Goal: Task Accomplishment & Management: Use online tool/utility

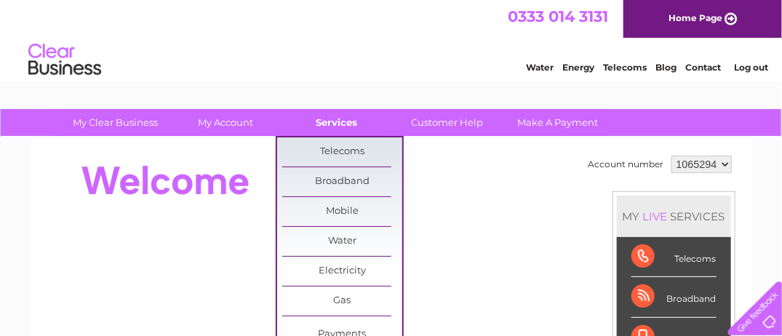
click at [330, 122] on link "Services" at bounding box center [336, 122] width 120 height 27
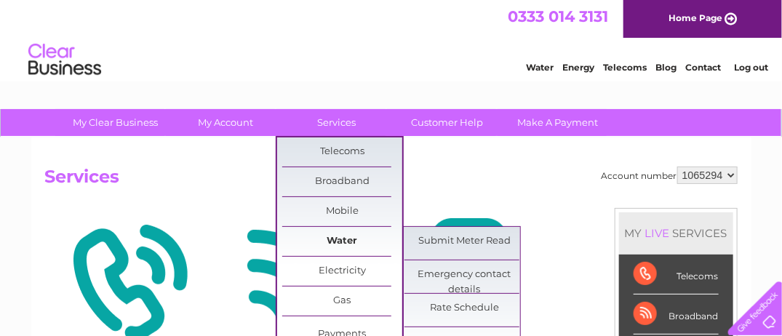
click at [332, 236] on link "Water" at bounding box center [342, 241] width 120 height 29
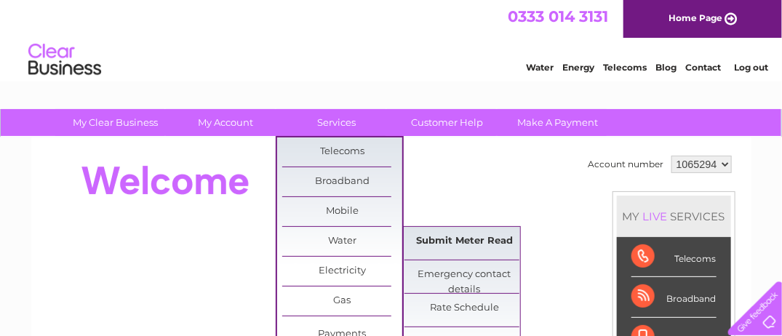
click at [466, 243] on link "Submit Meter Read" at bounding box center [464, 241] width 120 height 29
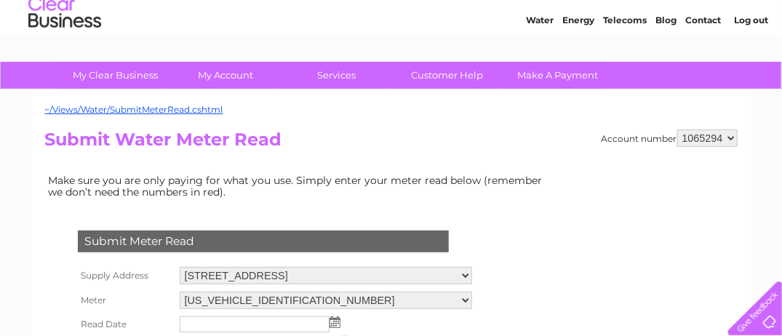
scroll to position [145, 0]
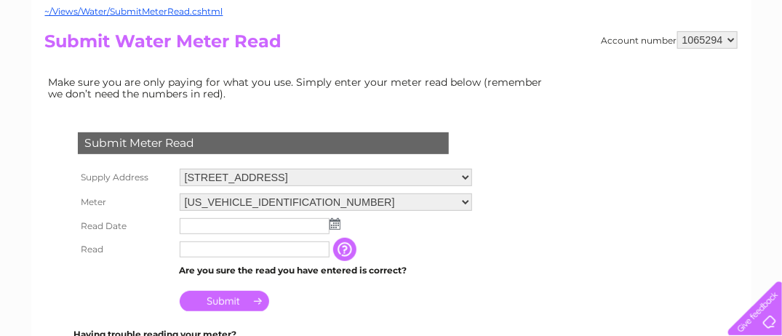
click at [239, 218] on input "text" at bounding box center [255, 226] width 150 height 16
click at [332, 223] on img at bounding box center [335, 224] width 11 height 12
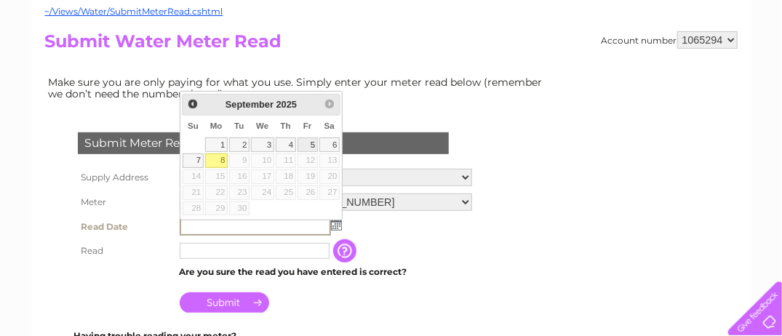
click at [306, 143] on link "5" at bounding box center [308, 144] width 20 height 15
type input "2025/09/05"
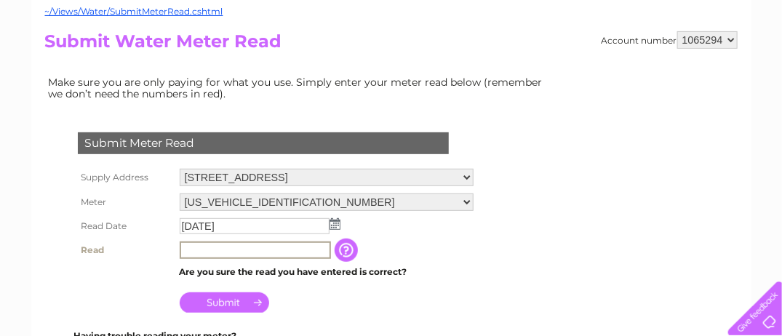
click at [239, 249] on input "text" at bounding box center [255, 250] width 151 height 17
click at [357, 249] on input "button" at bounding box center [348, 250] width 26 height 23
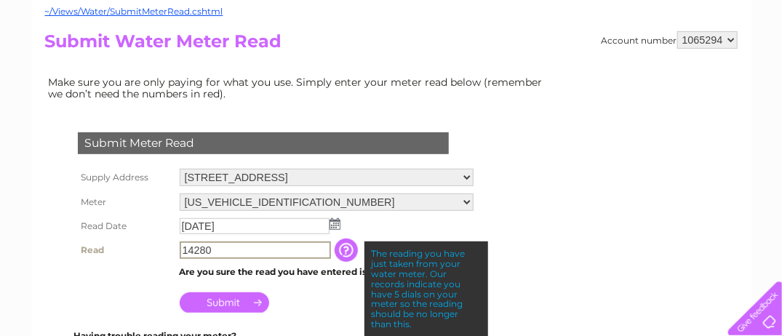
click at [218, 245] on input "14280" at bounding box center [255, 250] width 151 height 17
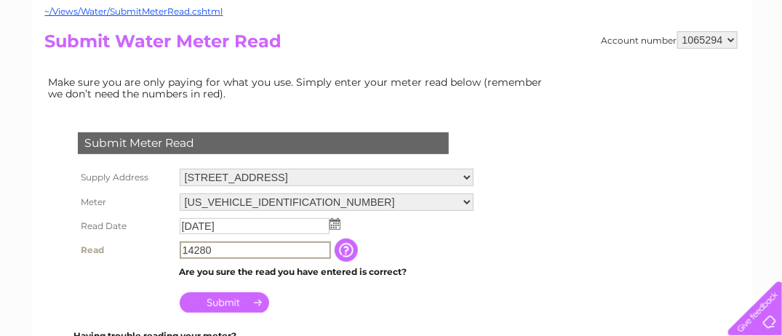
drag, startPoint x: 235, startPoint y: 242, endPoint x: 153, endPoint y: 240, distance: 82.2
click at [153, 240] on tr "Read 14280 The reading you have just taken from your water meter. Our records i…" at bounding box center [275, 250] width 403 height 25
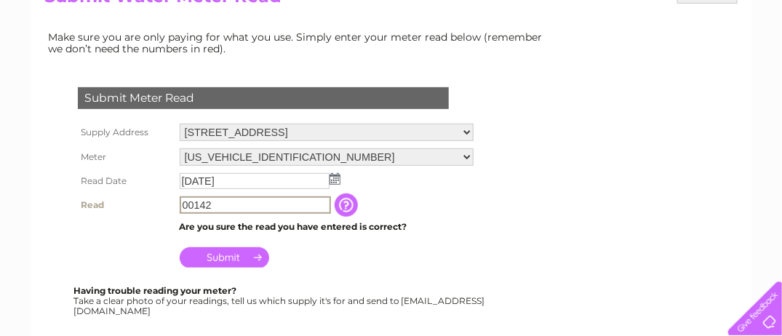
scroll to position [218, 0]
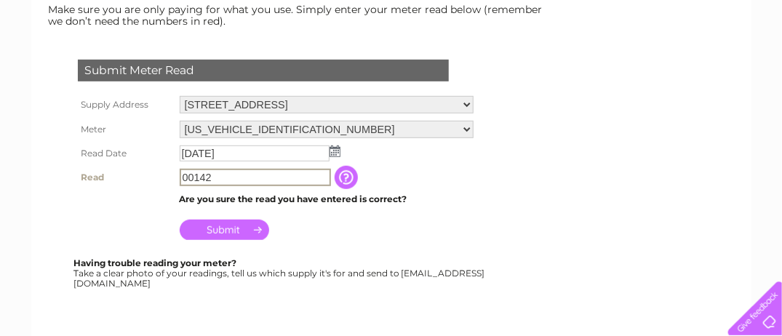
type input "00142"
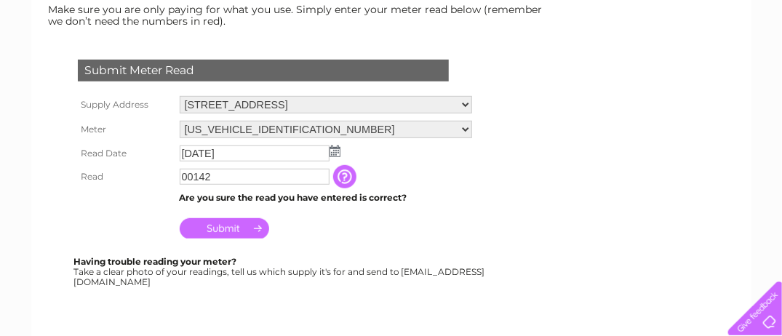
click at [227, 224] on input "Submit" at bounding box center [224, 228] width 89 height 20
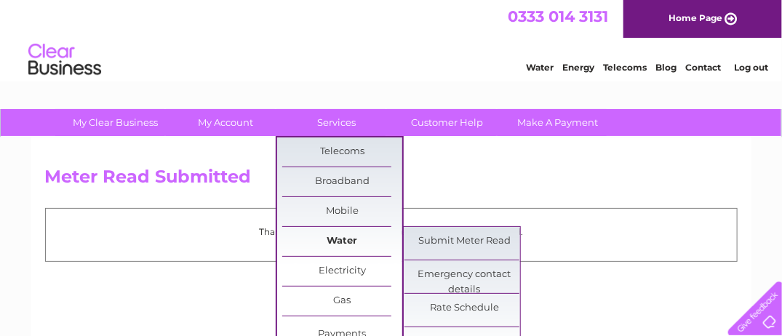
click at [356, 234] on link "Water" at bounding box center [342, 241] width 120 height 29
click at [431, 238] on link "Submit Meter Read" at bounding box center [464, 241] width 120 height 29
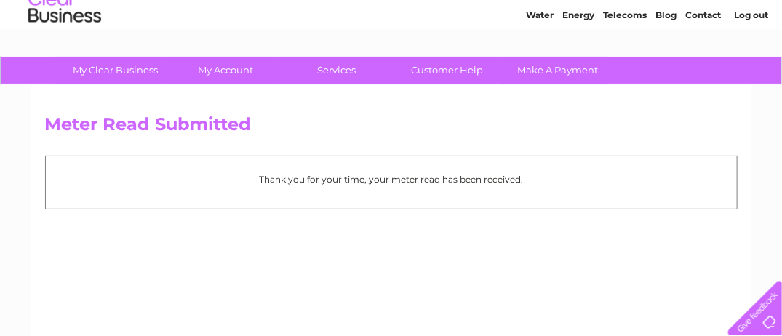
scroll to position [73, 0]
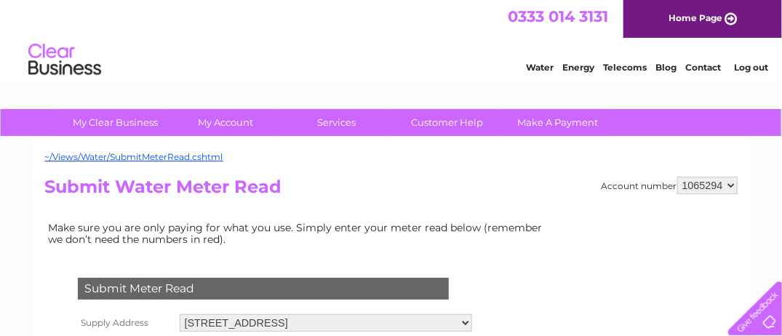
scroll to position [145, 0]
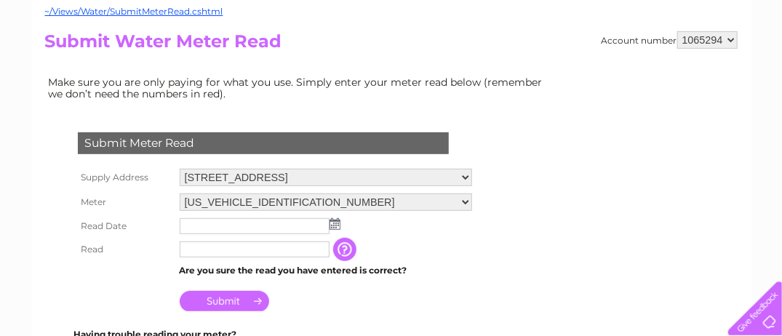
click at [472, 174] on select "[STREET_ADDRESS][GEOGRAPHIC_DATA], [STREET_ADDRESS] [STREET_ADDRESS] [STREET_AD…" at bounding box center [326, 177] width 292 height 17
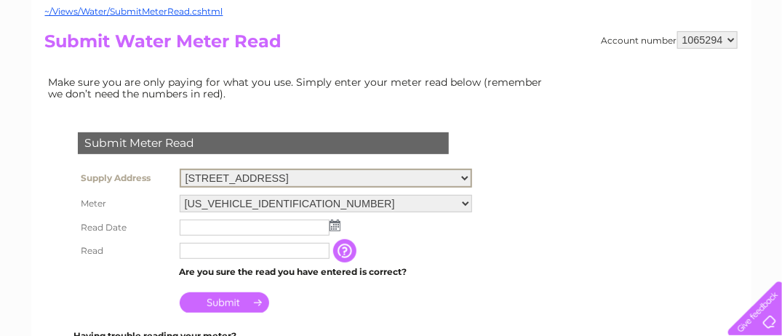
select select "524907"
click at [180, 169] on select "[STREET_ADDRESS][GEOGRAPHIC_DATA], [STREET_ADDRESS] [STREET_ADDRESS] [STREET_AD…" at bounding box center [326, 178] width 292 height 19
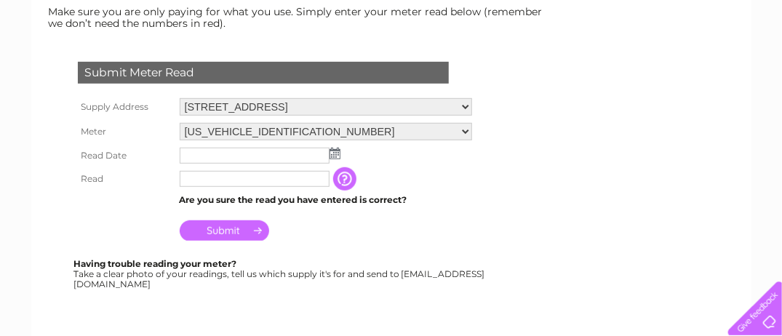
scroll to position [218, 0]
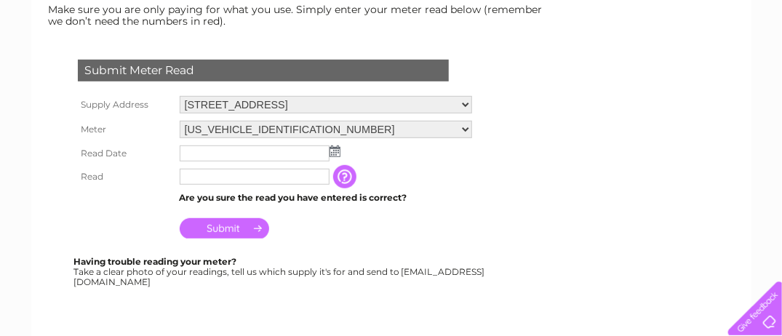
click at [356, 177] on input "button" at bounding box center [346, 176] width 26 height 23
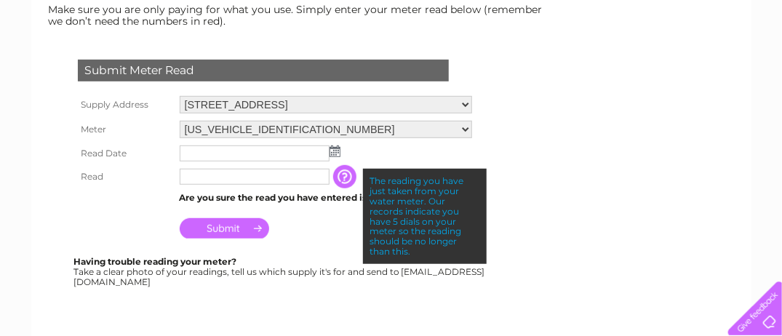
click at [332, 148] on img at bounding box center [335, 151] width 11 height 12
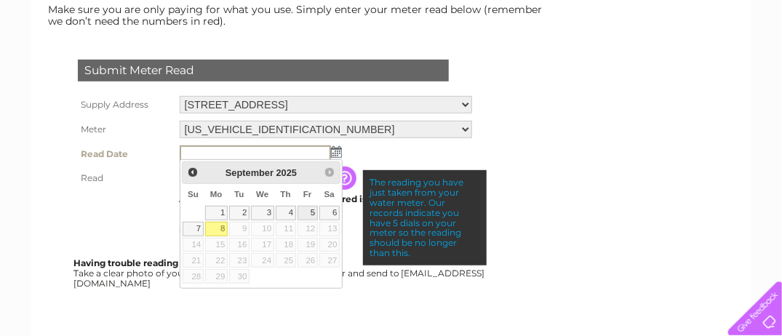
click at [307, 208] on link "5" at bounding box center [308, 213] width 20 height 15
type input "2025/09/05"
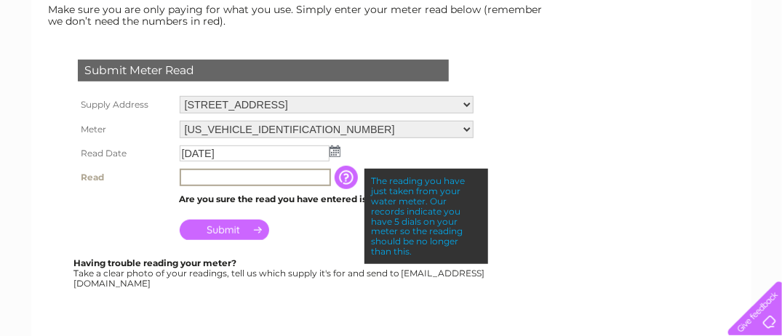
click at [213, 176] on input "text" at bounding box center [255, 177] width 151 height 17
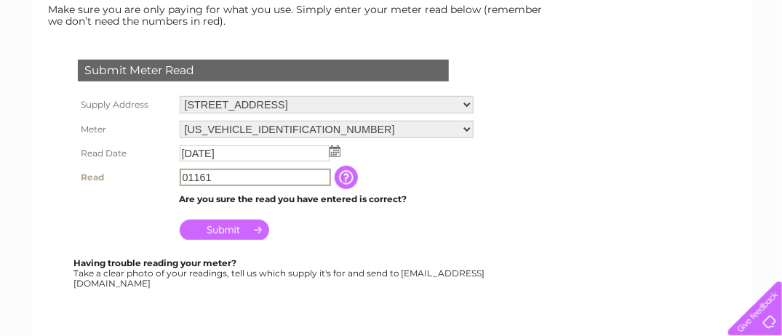
type input "01161"
click at [219, 226] on input "Submit" at bounding box center [224, 230] width 89 height 20
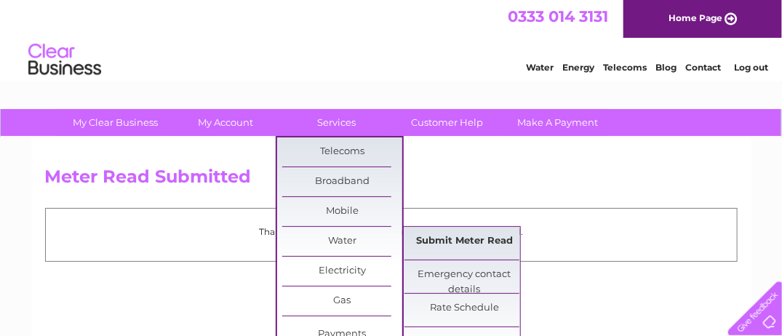
click at [437, 233] on link "Submit Meter Read" at bounding box center [464, 241] width 120 height 29
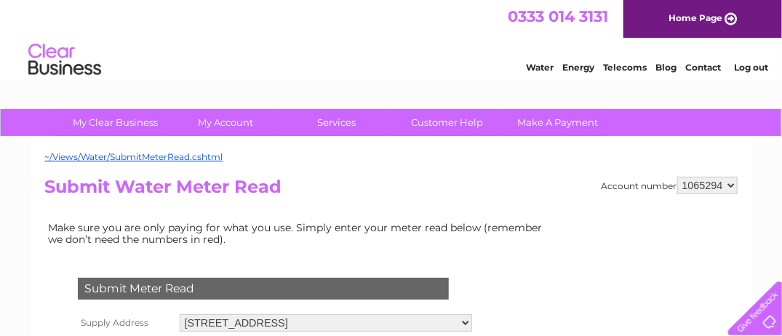
click at [472, 324] on select "[STREET_ADDRESS][GEOGRAPHIC_DATA], [STREET_ADDRESS] [STREET_ADDRESS] [STREET_AD…" at bounding box center [326, 322] width 292 height 17
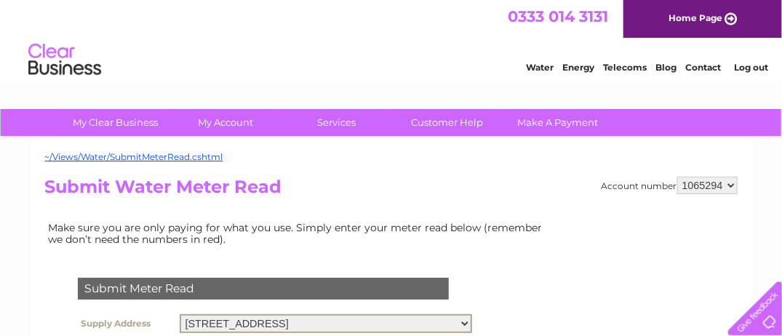
select select "524900"
click at [180, 314] on select "[STREET_ADDRESS][GEOGRAPHIC_DATA], [STREET_ADDRESS] [STREET_ADDRESS] [STREET_AD…" at bounding box center [326, 323] width 292 height 19
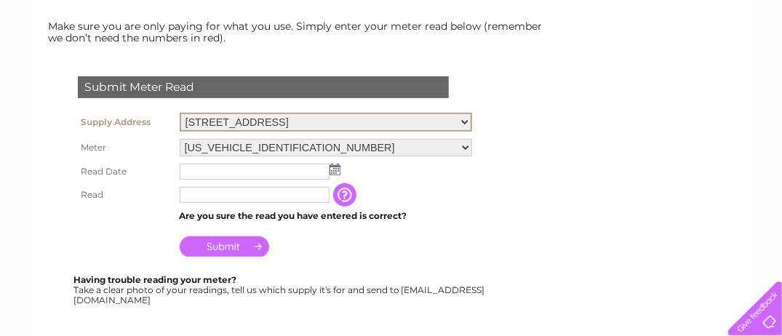
scroll to position [218, 0]
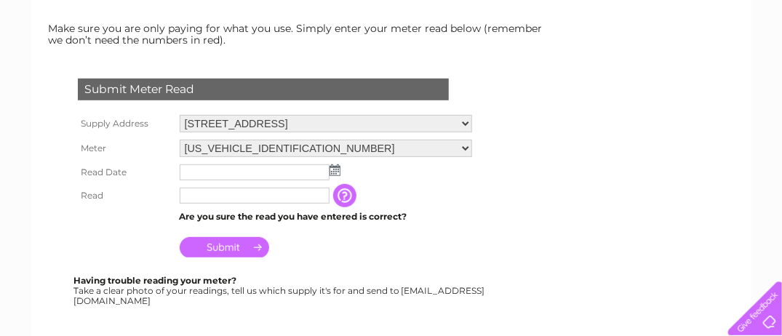
scroll to position [218, 0]
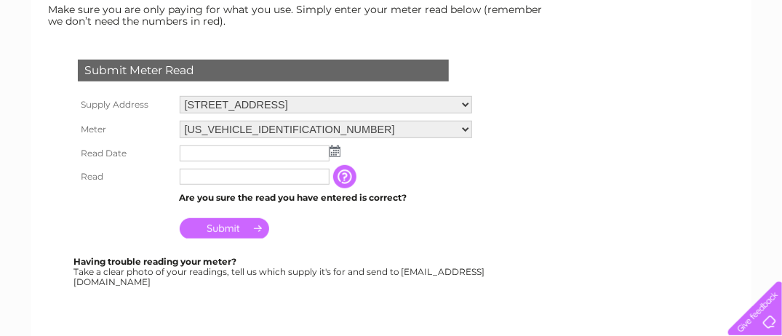
click at [356, 177] on input "button" at bounding box center [346, 176] width 26 height 23
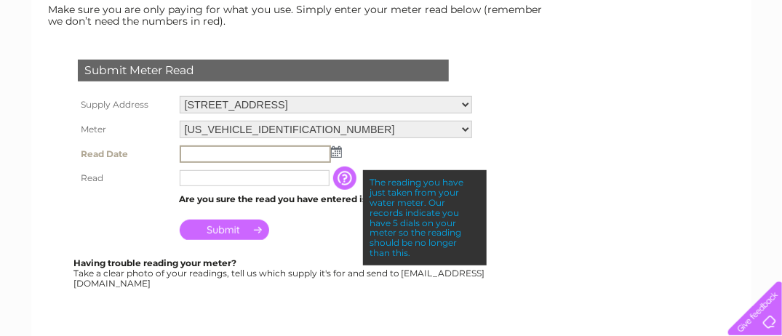
click at [216, 146] on input "text" at bounding box center [255, 153] width 151 height 17
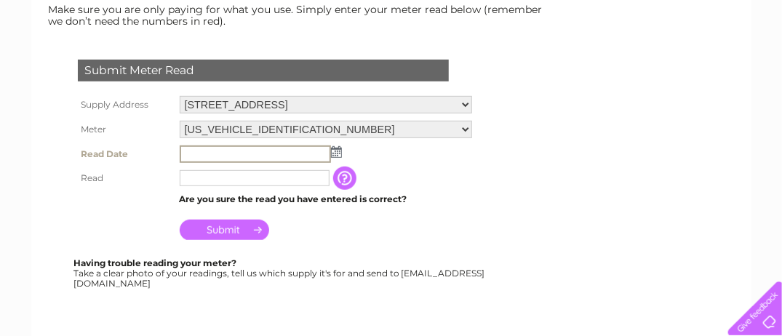
click td
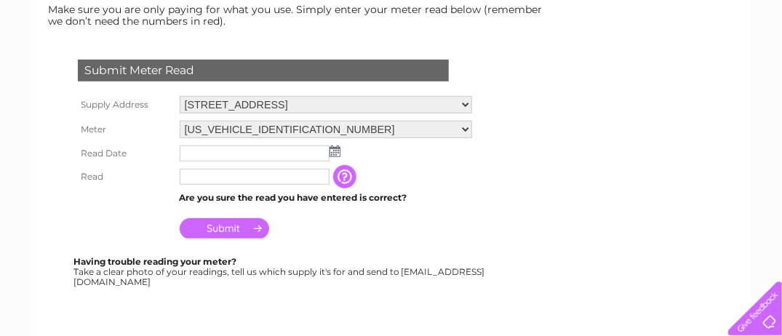
click img
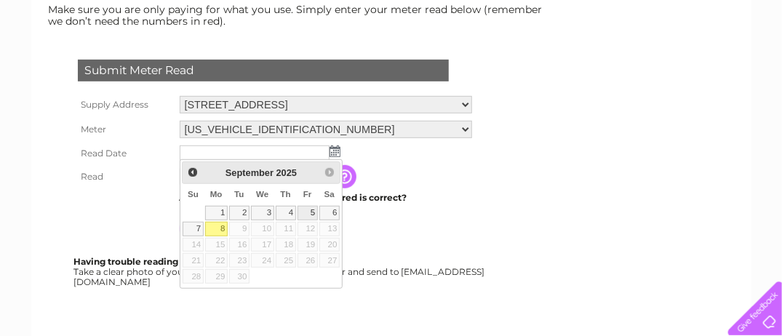
click link "5"
type input "2025/09/05"
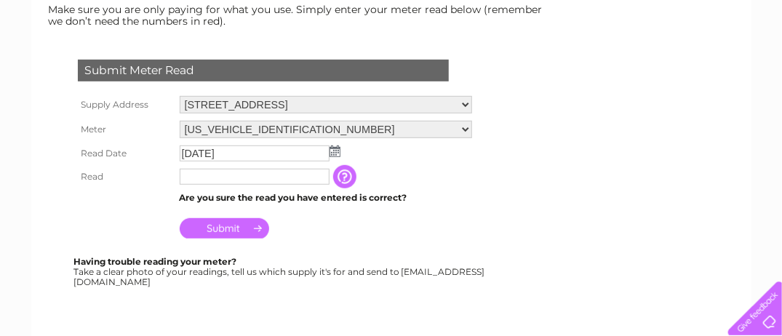
click input "text"
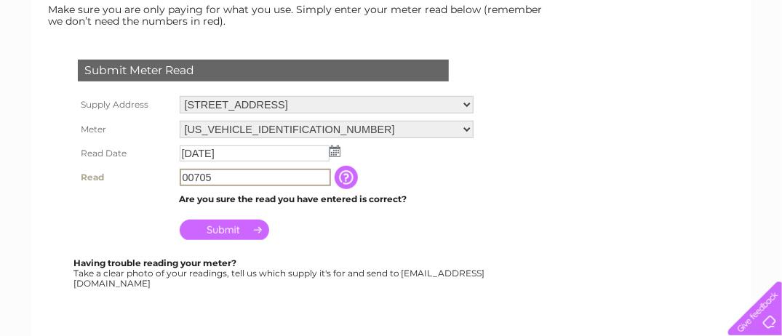
type input "00705"
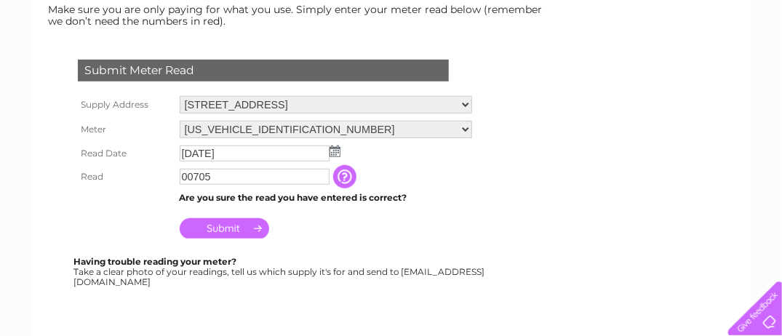
click input "Submit"
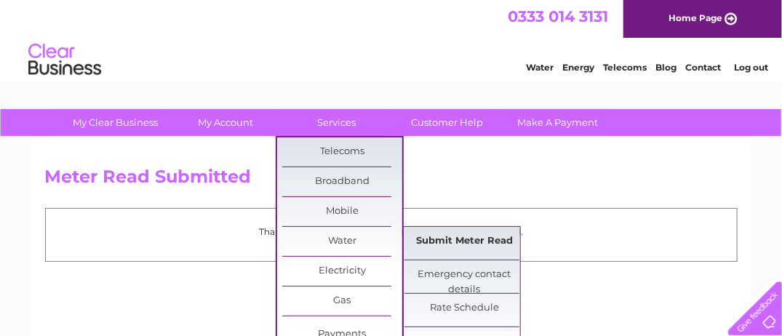
click at [421, 236] on link "Submit Meter Read" at bounding box center [464, 241] width 120 height 29
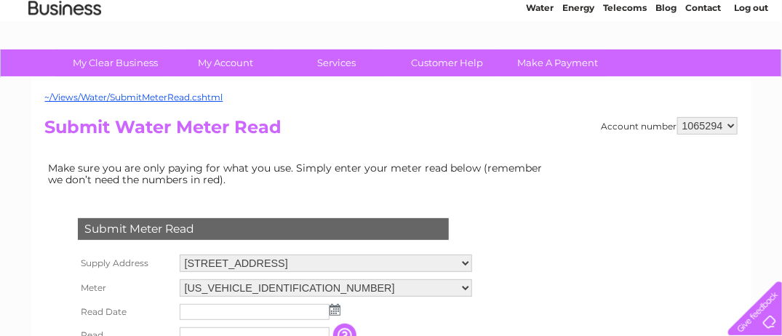
scroll to position [145, 0]
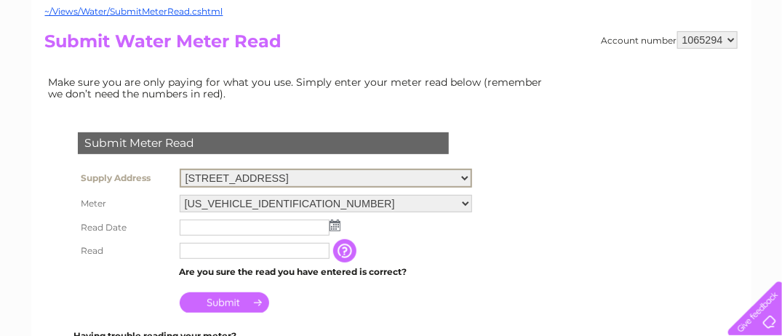
click at [472, 174] on select "126 Colinton Road, Edinburgh, EH14 1BY 2, Newbridge Industrial Estate, NEWBRIDG…" at bounding box center [326, 178] width 292 height 19
select select "524897"
click at [180, 169] on select "126 Colinton Road, Edinburgh, EH14 1BY 2, Newbridge Industrial Estate, NEWBRIDG…" at bounding box center [326, 178] width 292 height 19
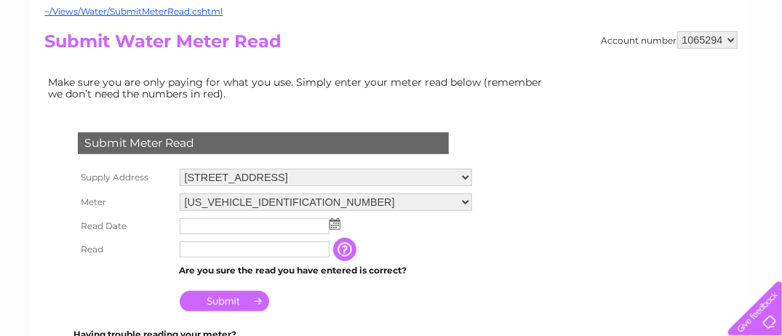
click at [332, 223] on img at bounding box center [335, 224] width 11 height 12
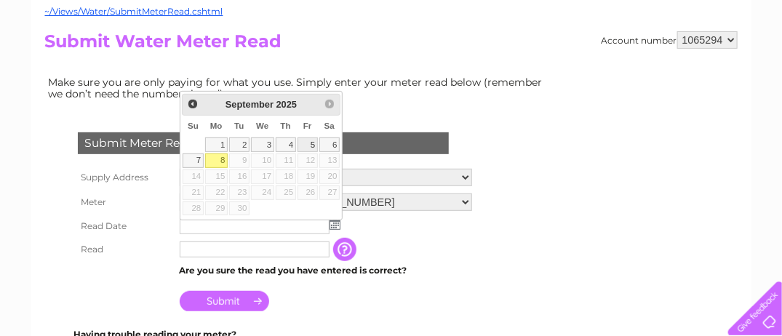
click at [314, 139] on link "5" at bounding box center [308, 144] width 20 height 15
type input "[DATE]"
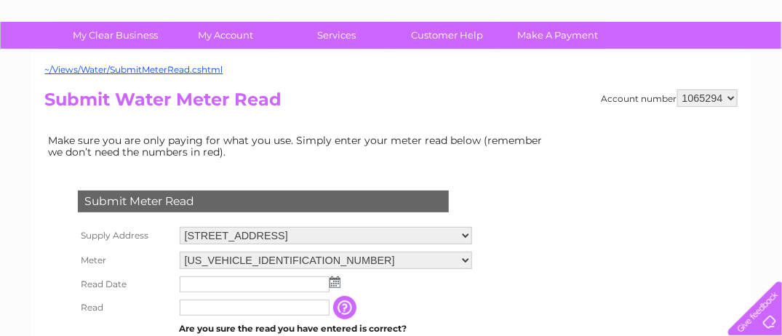
scroll to position [145, 0]
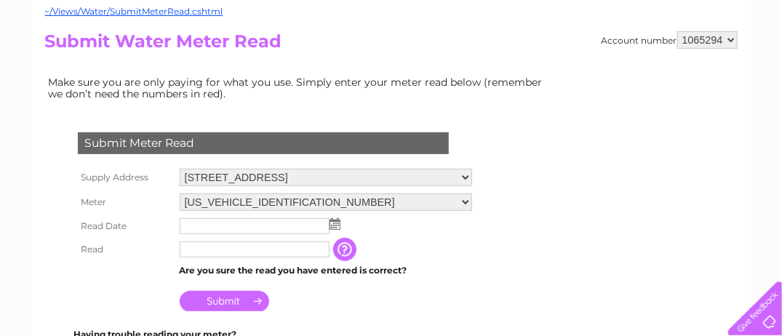
click at [357, 242] on input "button" at bounding box center [346, 249] width 26 height 23
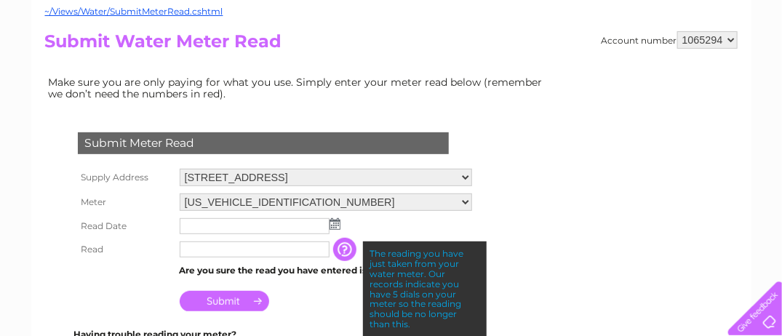
click at [332, 223] on img at bounding box center [335, 224] width 11 height 12
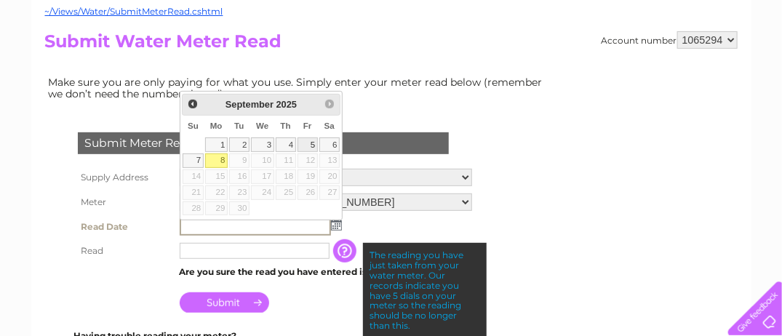
click at [313, 143] on link "5" at bounding box center [308, 144] width 20 height 15
type input "[DATE]"
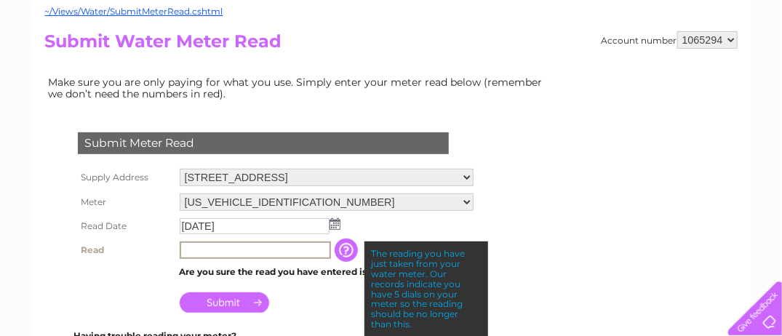
click at [198, 245] on input "text" at bounding box center [255, 250] width 151 height 17
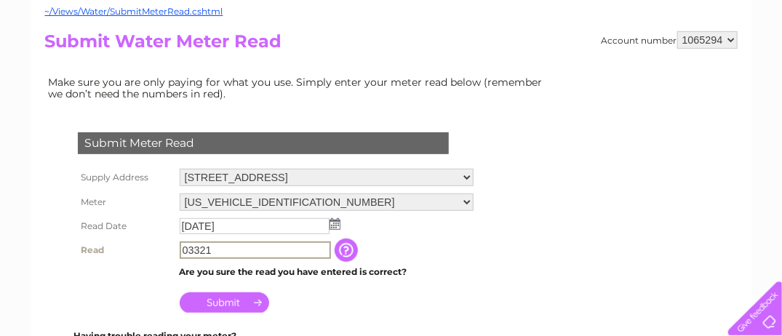
type input "03321"
click at [215, 297] on input "Submit" at bounding box center [224, 302] width 89 height 20
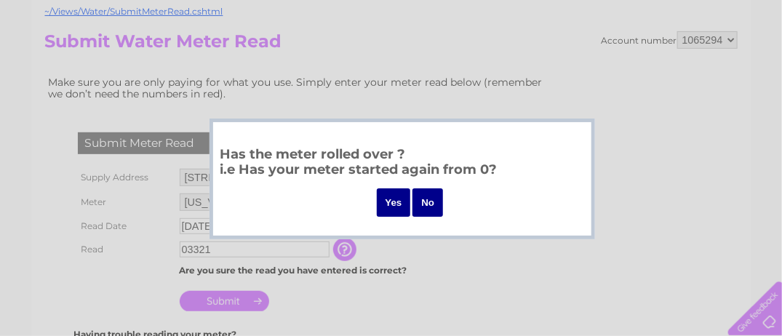
click at [426, 207] on input "No" at bounding box center [427, 202] width 31 height 28
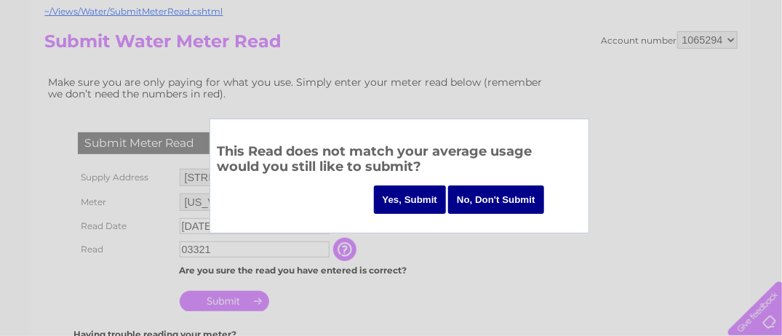
click at [472, 201] on input "No, Don't Submit" at bounding box center [496, 200] width 96 height 28
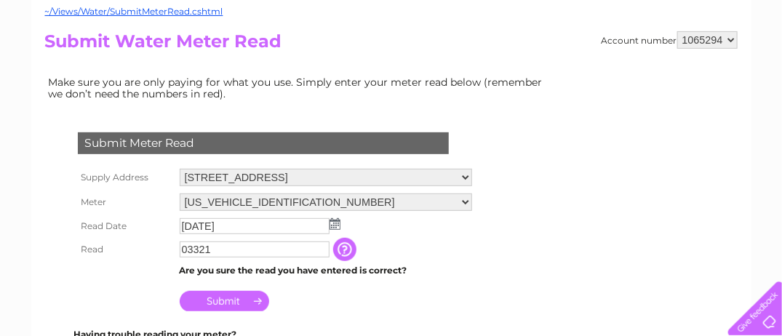
click at [472, 202] on select "[US_VEHICLE_IDENTIFICATION_NUMBER] [US_VEHICLE_IDENTIFICATION_NUMBER]" at bounding box center [326, 202] width 292 height 17
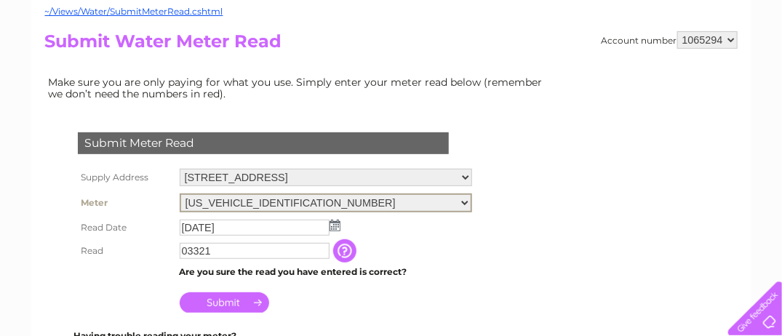
select select "395791"
click at [180, 194] on select "06ELSTER17T018150 06ELSTER18T625042" at bounding box center [326, 203] width 292 height 19
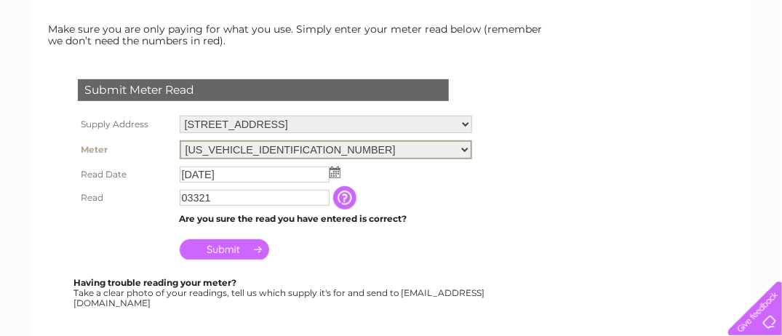
scroll to position [218, 0]
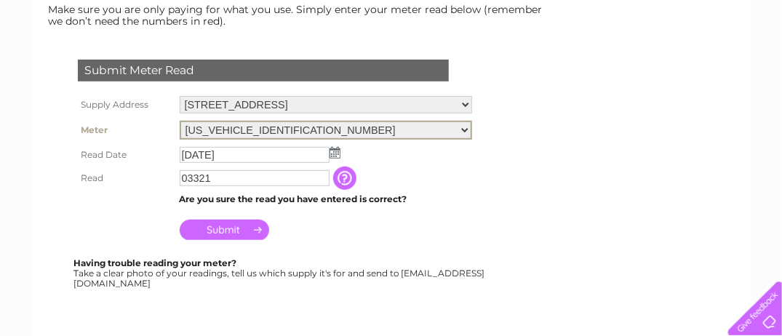
click at [234, 226] on input "Submit" at bounding box center [224, 230] width 89 height 20
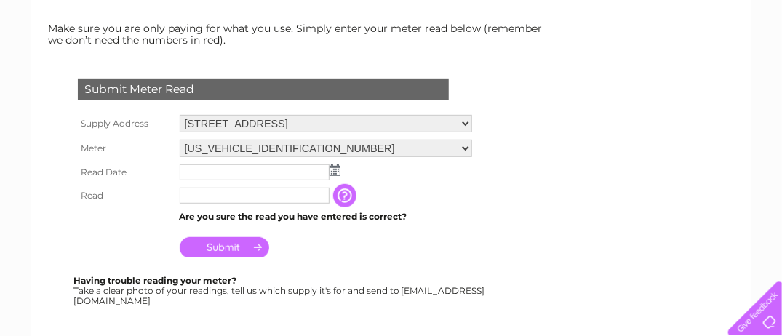
scroll to position [218, 0]
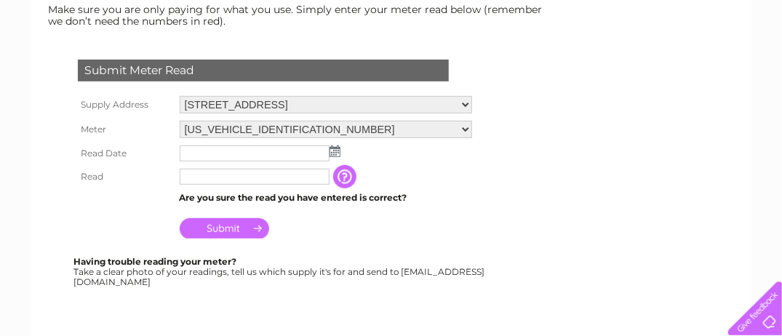
click at [335, 149] on img at bounding box center [335, 151] width 11 height 12
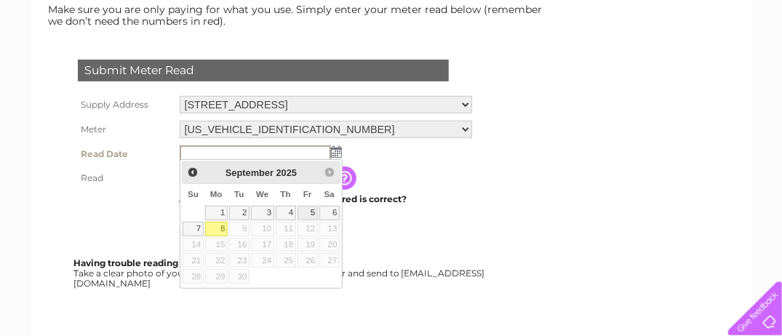
click at [309, 211] on link "5" at bounding box center [308, 213] width 20 height 15
type input "[DATE]"
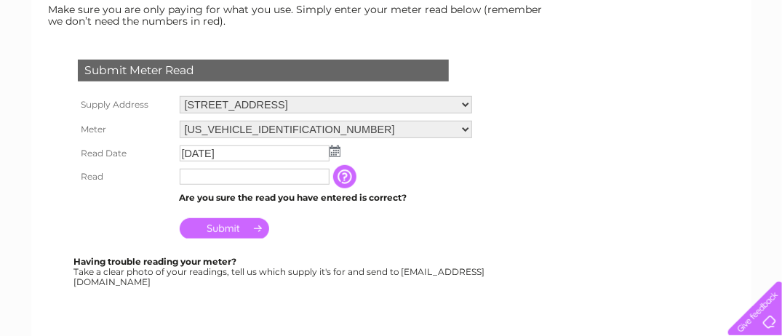
click at [234, 177] on input "text" at bounding box center [255, 177] width 150 height 16
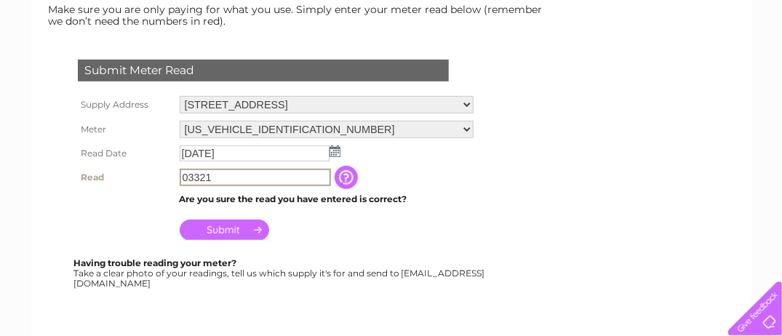
type input "03321"
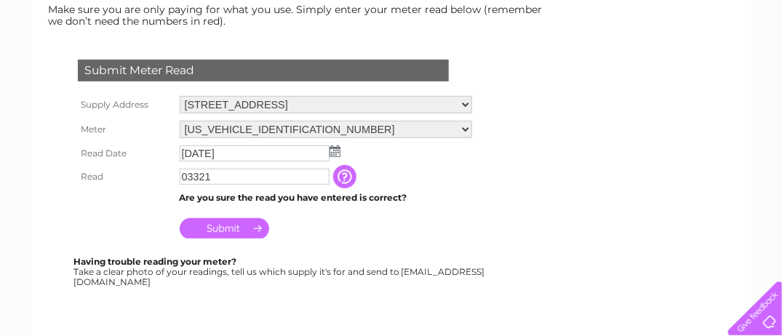
click at [207, 226] on input "Submit" at bounding box center [224, 228] width 89 height 20
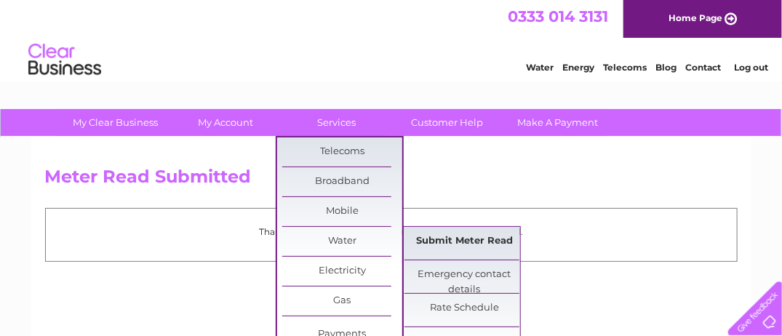
click at [434, 240] on link "Submit Meter Read" at bounding box center [464, 241] width 120 height 29
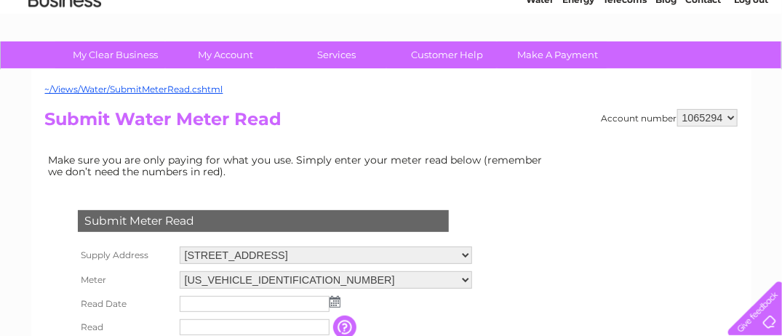
scroll to position [145, 0]
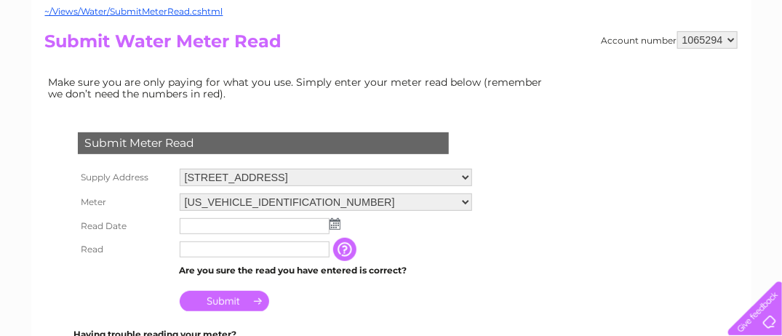
click at [472, 179] on select "[STREET_ADDRESS][GEOGRAPHIC_DATA], [STREET_ADDRESS] [STREET_ADDRESS] [STREET_AD…" at bounding box center [326, 177] width 292 height 17
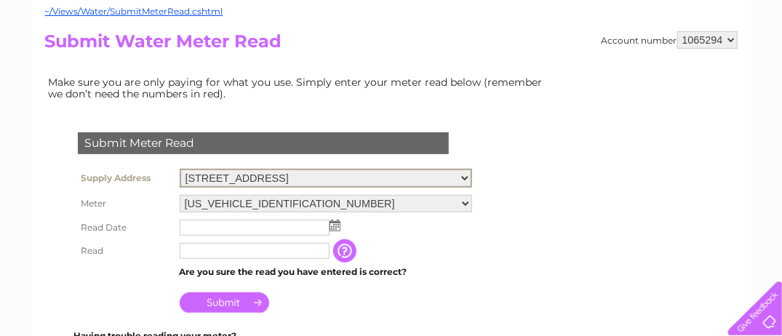
select select "524897"
click at [180, 169] on select "[STREET_ADDRESS][GEOGRAPHIC_DATA], [STREET_ADDRESS] [STREET_ADDRESS] [STREET_AD…" at bounding box center [326, 178] width 292 height 19
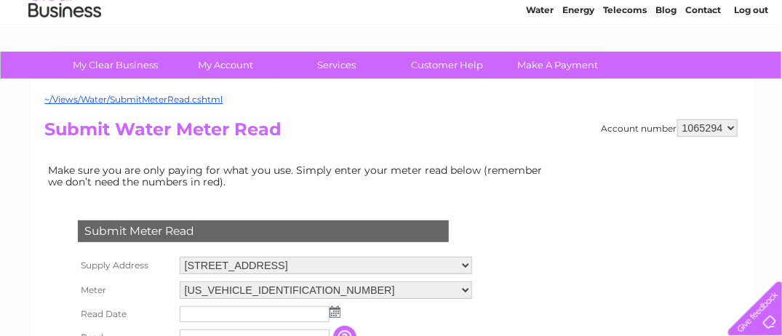
scroll to position [145, 0]
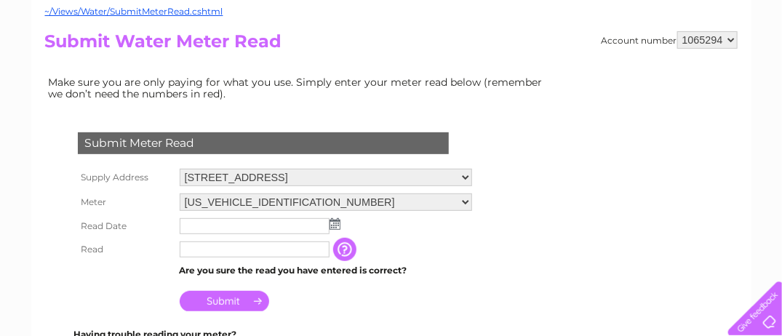
click at [472, 199] on select "06ELSTER17T018150 06ELSTER18T625042" at bounding box center [326, 202] width 292 height 17
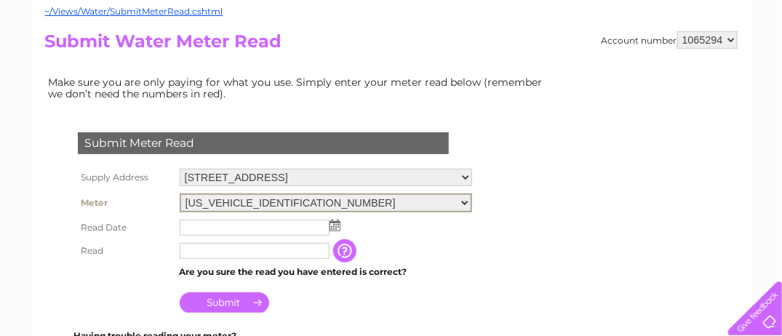
click at [180, 194] on select "06ELSTER17T018150 06ELSTER18T625042" at bounding box center [326, 203] width 292 height 19
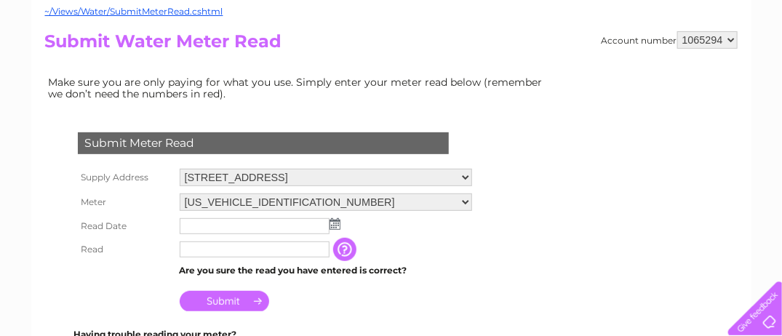
click at [336, 225] on img at bounding box center [335, 224] width 11 height 12
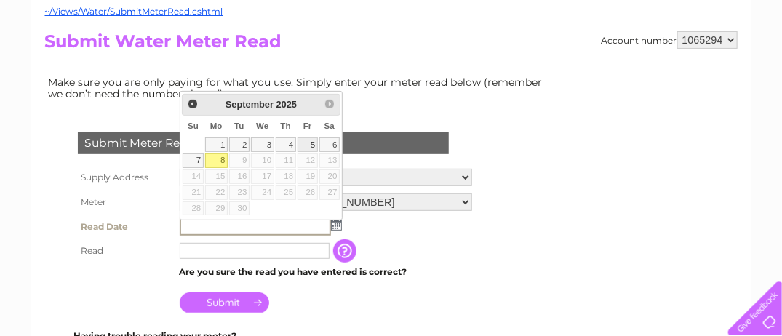
click at [309, 141] on link "5" at bounding box center [308, 144] width 20 height 15
type input "2025/09/05"
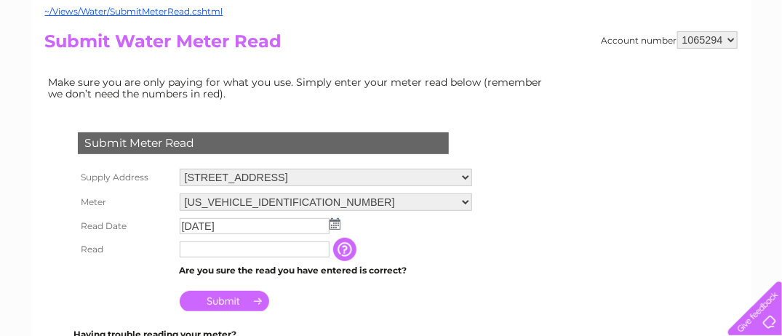
click at [198, 250] on input "text" at bounding box center [255, 250] width 150 height 16
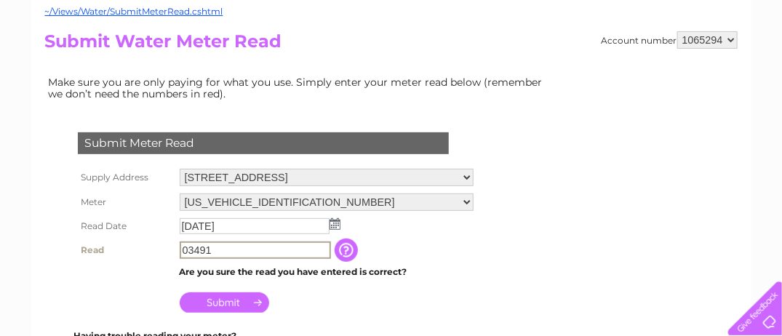
type input "03491"
click at [207, 298] on input "Submit" at bounding box center [224, 302] width 89 height 20
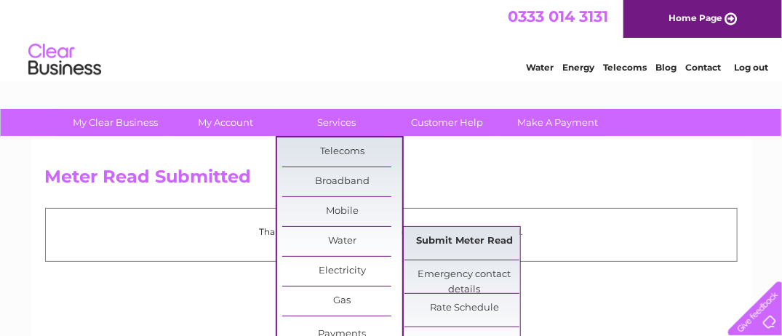
click at [447, 239] on link "Submit Meter Read" at bounding box center [464, 241] width 120 height 29
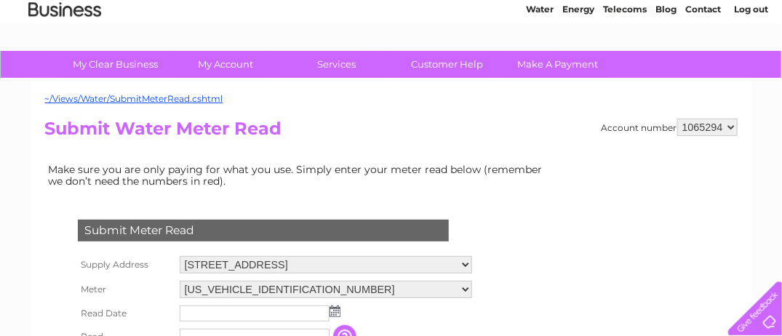
scroll to position [145, 0]
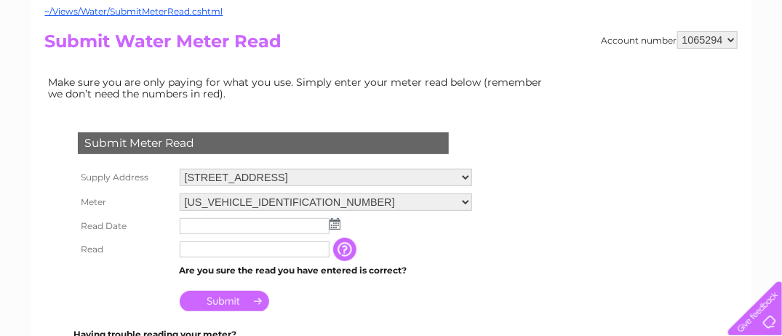
click at [472, 178] on select "[STREET_ADDRESS][GEOGRAPHIC_DATA], [STREET_ADDRESS] [STREET_ADDRESS] [STREET_AD…" at bounding box center [326, 177] width 292 height 17
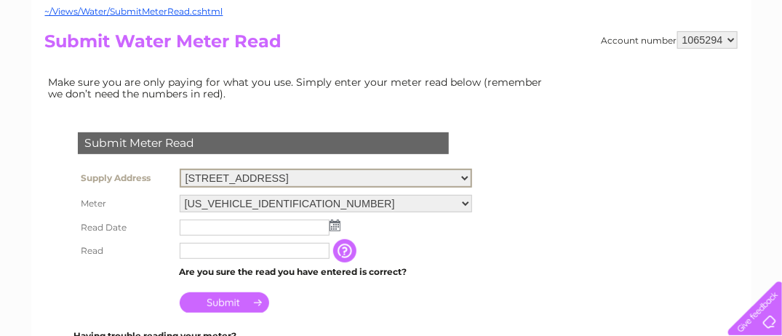
select select "539067"
click at [180, 169] on select "[STREET_ADDRESS][GEOGRAPHIC_DATA], [STREET_ADDRESS] [STREET_ADDRESS] [STREET_AD…" at bounding box center [326, 178] width 292 height 19
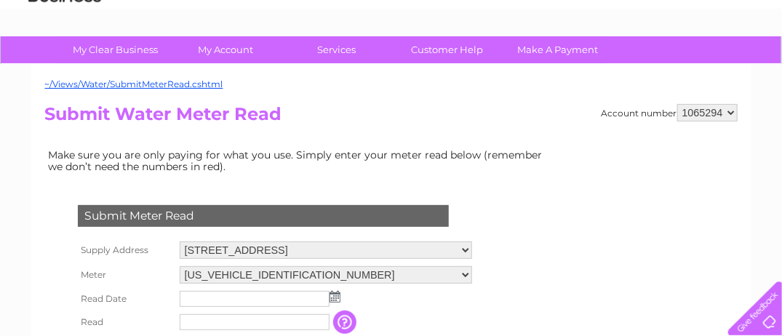
scroll to position [218, 0]
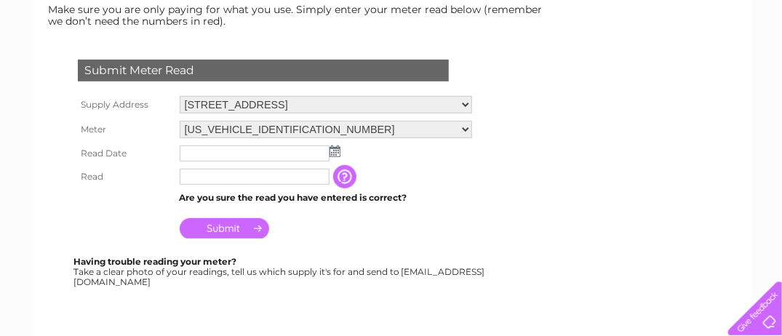
click at [332, 150] on img at bounding box center [335, 151] width 11 height 12
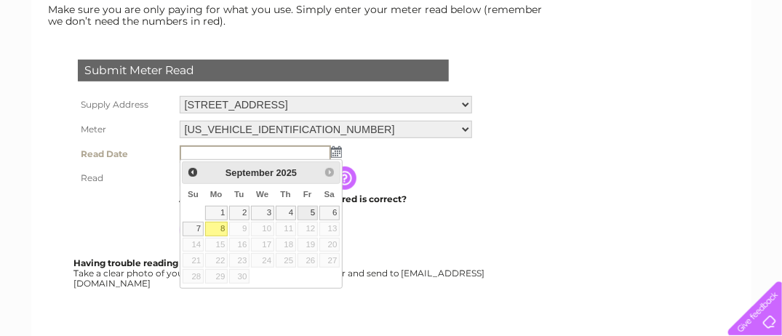
click at [315, 207] on link "5" at bounding box center [308, 213] width 20 height 15
type input "[DATE]"
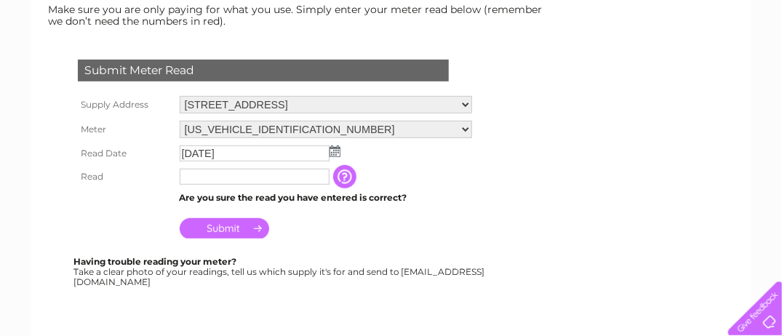
click at [223, 172] on input "text" at bounding box center [255, 177] width 150 height 16
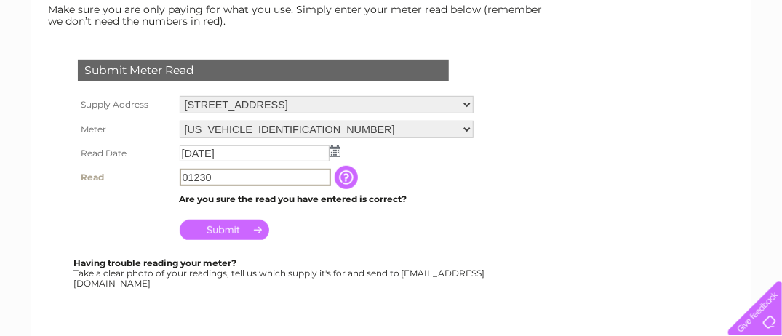
type input "01230"
click at [221, 231] on input "Submit" at bounding box center [224, 230] width 89 height 20
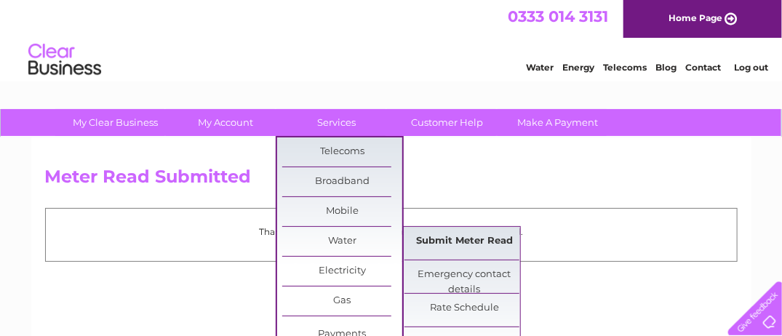
click at [466, 240] on link "Submit Meter Read" at bounding box center [464, 241] width 120 height 29
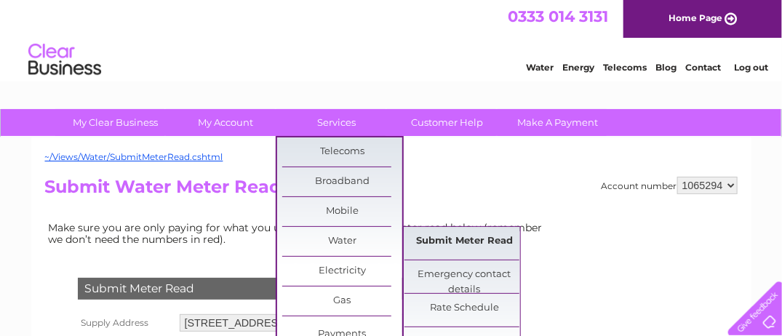
click at [434, 239] on link "Submit Meter Read" at bounding box center [464, 241] width 120 height 29
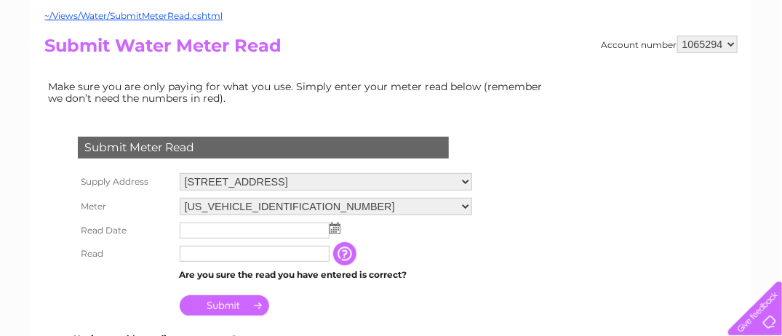
scroll to position [145, 0]
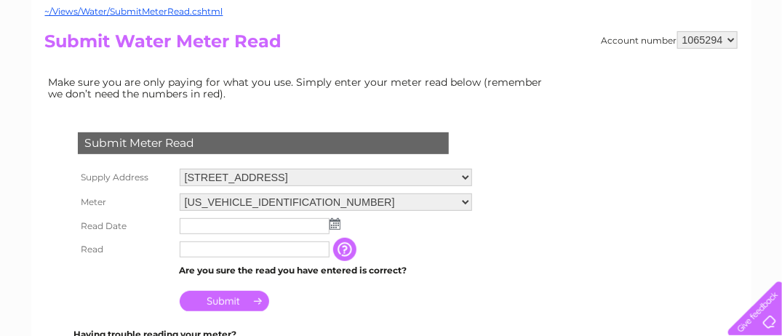
click at [472, 177] on select "126 Colinton Road, Edinburgh, EH14 1BY 2, Newbridge Industrial Estate, NEWBRIDG…" at bounding box center [326, 177] width 292 height 17
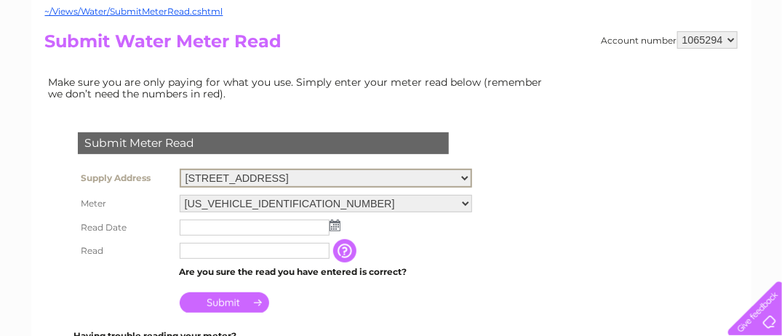
select select "524906"
click at [180, 169] on select "126 Colinton Road, Edinburgh, EH14 1BY 2, Newbridge Industrial Estate, NEWBRIDG…" at bounding box center [326, 178] width 292 height 19
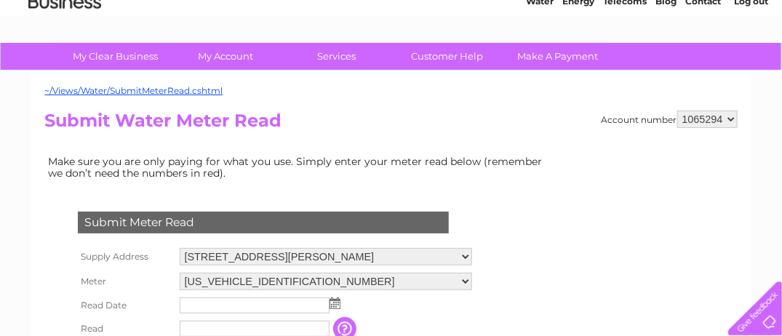
scroll to position [145, 0]
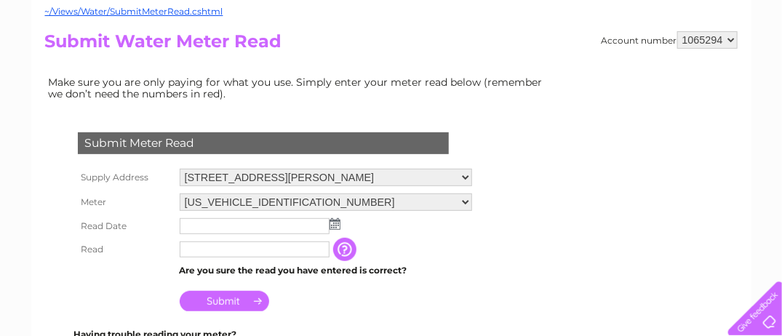
click at [355, 247] on input "button" at bounding box center [346, 249] width 26 height 23
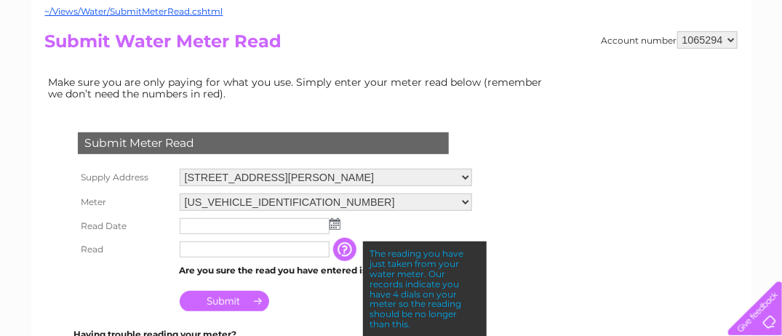
click at [260, 246] on input "text" at bounding box center [255, 250] width 150 height 16
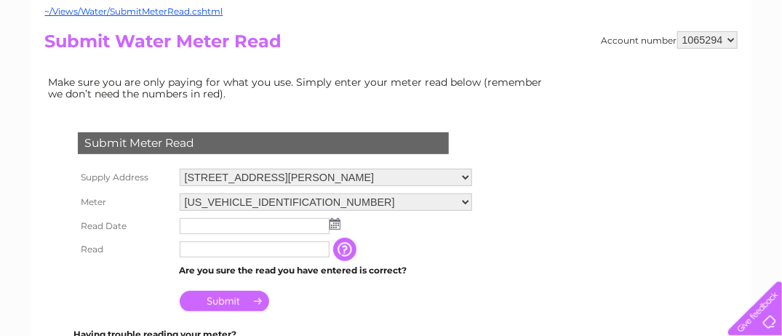
click at [335, 218] on img at bounding box center [335, 224] width 11 height 12
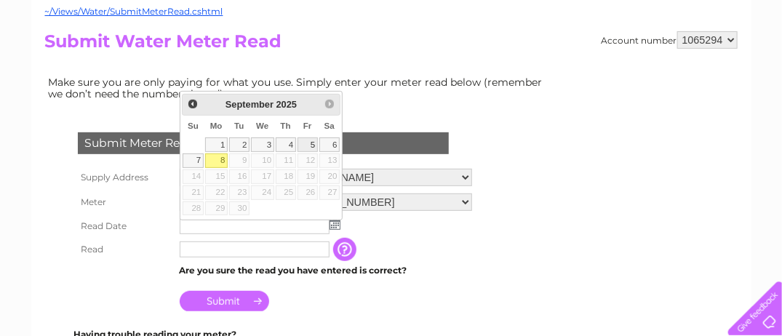
click at [311, 144] on link "5" at bounding box center [308, 144] width 20 height 15
type input "[DATE]"
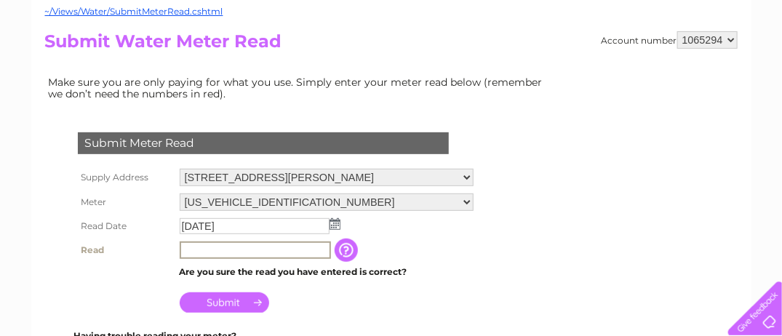
click at [217, 244] on input "text" at bounding box center [255, 250] width 151 height 17
type input "3180"
click at [226, 295] on input "Submit" at bounding box center [224, 302] width 89 height 20
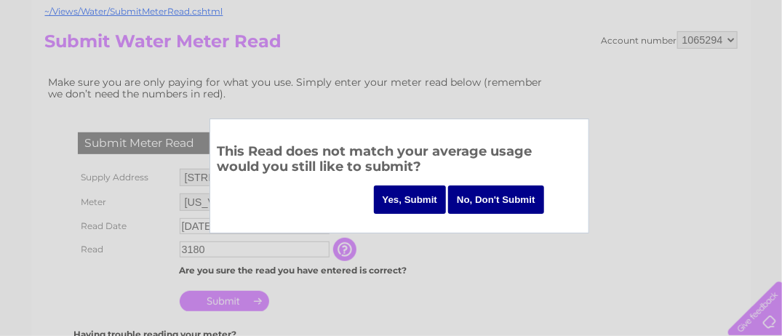
click at [495, 194] on input "No, Don't Submit" at bounding box center [496, 200] width 96 height 28
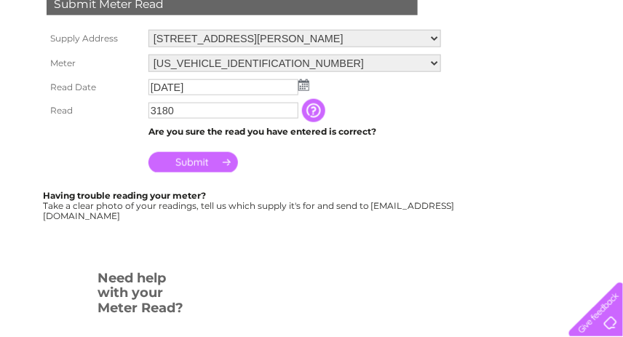
scroll to position [291, 0]
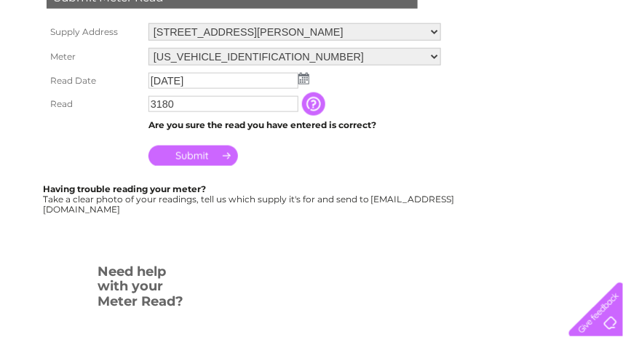
click at [193, 145] on input "Submit" at bounding box center [192, 155] width 89 height 20
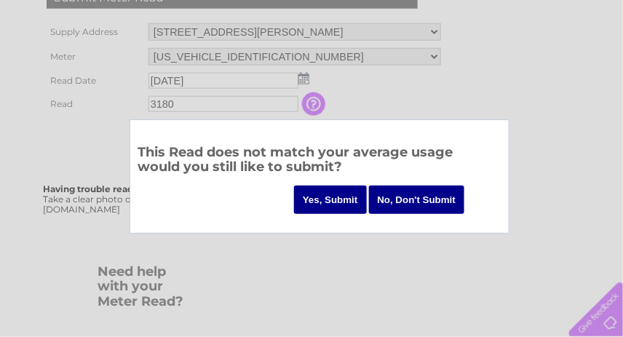
click at [322, 203] on input "Yes, Submit" at bounding box center [330, 200] width 73 height 28
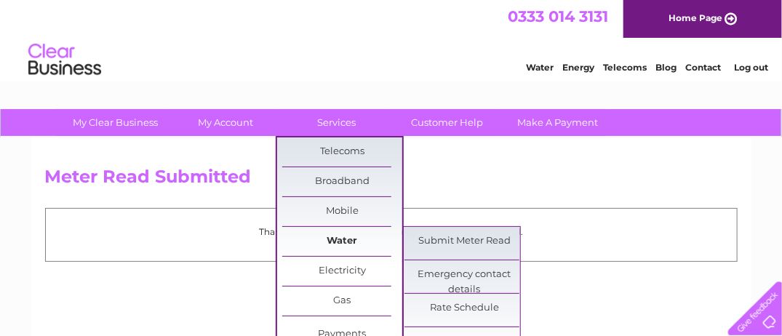
click at [338, 242] on link "Water" at bounding box center [342, 241] width 120 height 29
click at [476, 236] on link "Submit Meter Read" at bounding box center [464, 241] width 120 height 29
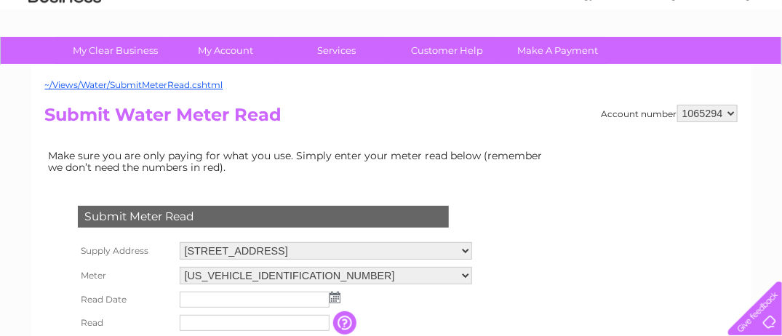
scroll to position [145, 0]
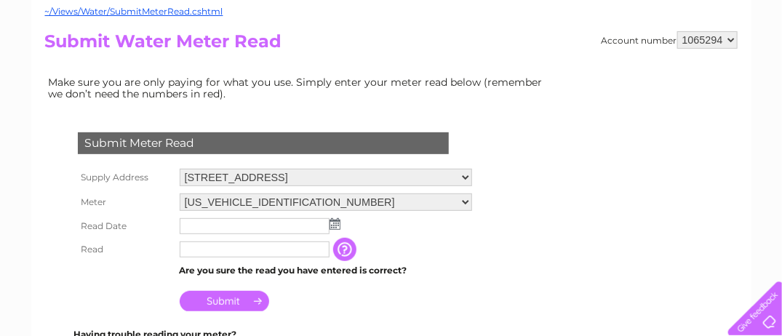
click at [472, 172] on select "[STREET_ADDRESS][GEOGRAPHIC_DATA], [STREET_ADDRESS] [STREET_ADDRESS] [STREET_AD…" at bounding box center [326, 177] width 292 height 17
click at [472, 173] on select "[STREET_ADDRESS][GEOGRAPHIC_DATA], [STREET_ADDRESS] [STREET_ADDRESS] [STREET_AD…" at bounding box center [326, 177] width 292 height 17
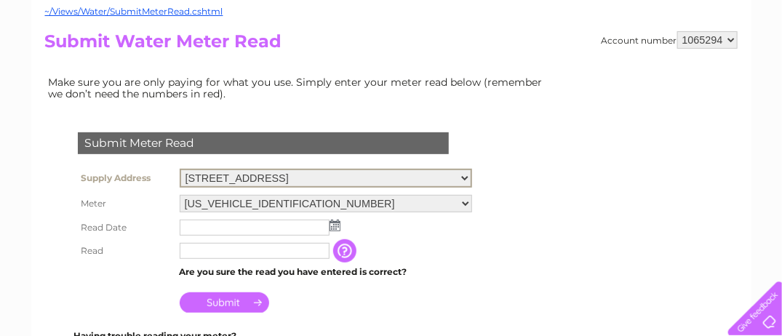
select select "524896"
click at [180, 169] on select "[STREET_ADDRESS][GEOGRAPHIC_DATA], [STREET_ADDRESS] [STREET_ADDRESS] [STREET_AD…" at bounding box center [326, 178] width 292 height 19
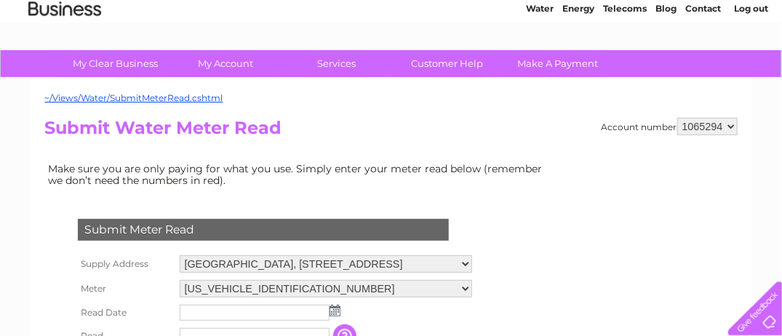
scroll to position [145, 0]
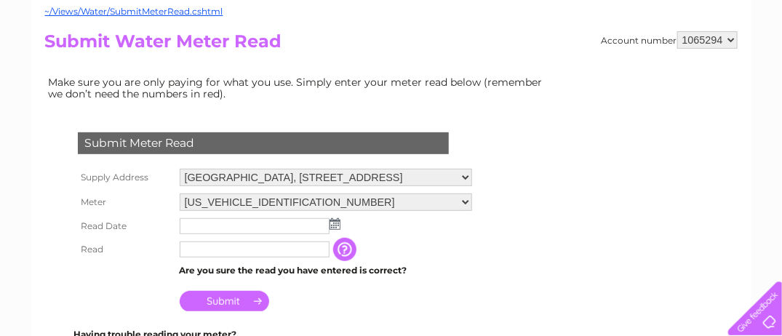
click at [335, 220] on img at bounding box center [335, 224] width 11 height 12
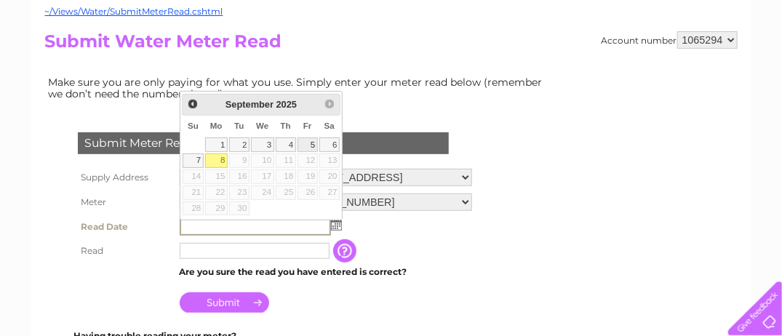
click at [304, 143] on link "5" at bounding box center [308, 144] width 20 height 15
type input "2025/09/05"
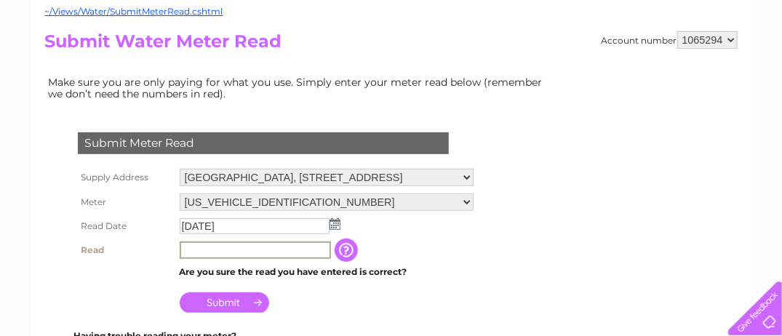
click at [210, 247] on input "text" at bounding box center [255, 250] width 151 height 17
type input "01173"
click at [237, 300] on input "Submit" at bounding box center [224, 302] width 89 height 20
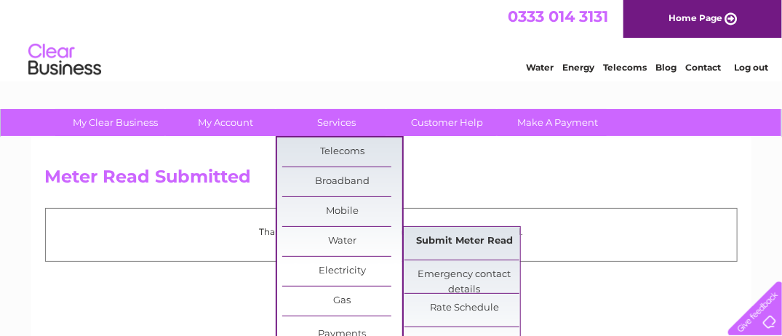
click at [442, 236] on link "Submit Meter Read" at bounding box center [464, 241] width 120 height 29
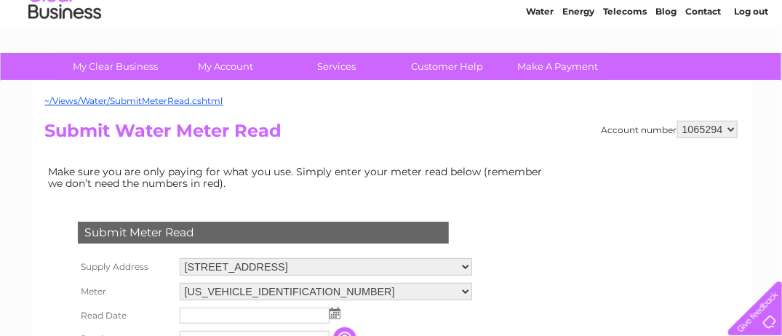
scroll to position [145, 0]
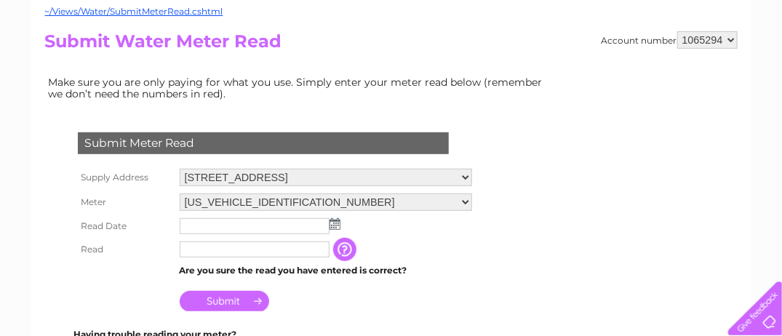
click at [472, 177] on select "126 Colinton Road, Edinburgh, EH14 1BY 2, Newbridge Industrial Estate, NEWBRIDG…" at bounding box center [326, 177] width 292 height 17
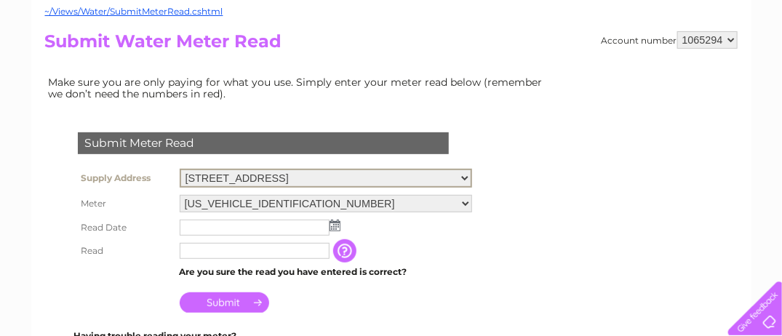
select select "524899"
click at [180, 169] on select "126 Colinton Road, Edinburgh, EH14 1BY 2, Newbridge Industrial Estate, NEWBRIDG…" at bounding box center [326, 178] width 292 height 19
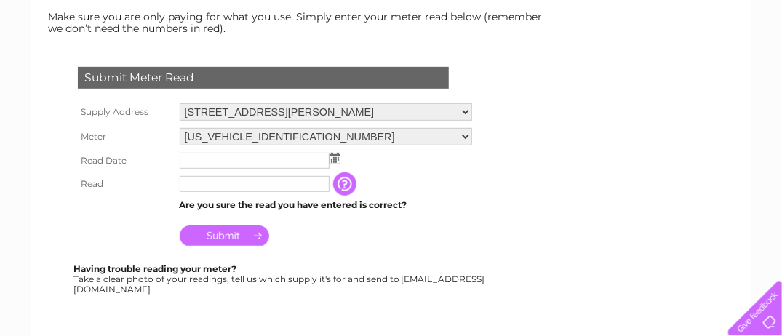
scroll to position [218, 0]
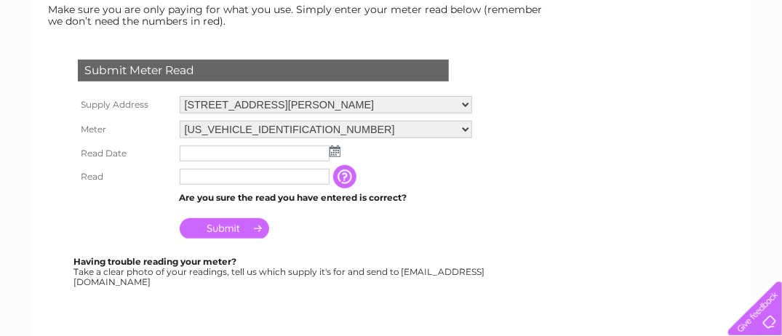
click at [332, 148] on img at bounding box center [335, 151] width 11 height 12
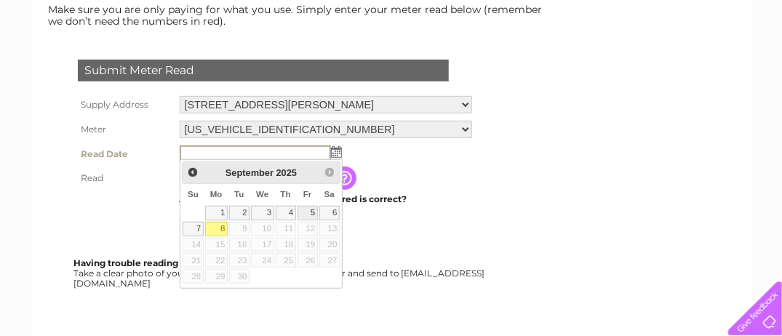
click at [311, 210] on link "5" at bounding box center [308, 213] width 20 height 15
type input "[DATE]"
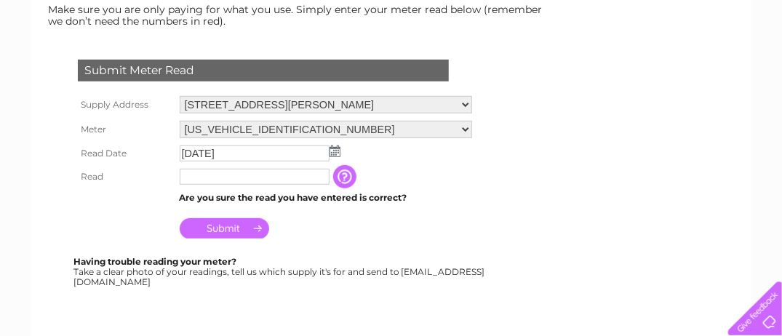
click at [242, 177] on input "text" at bounding box center [255, 177] width 150 height 16
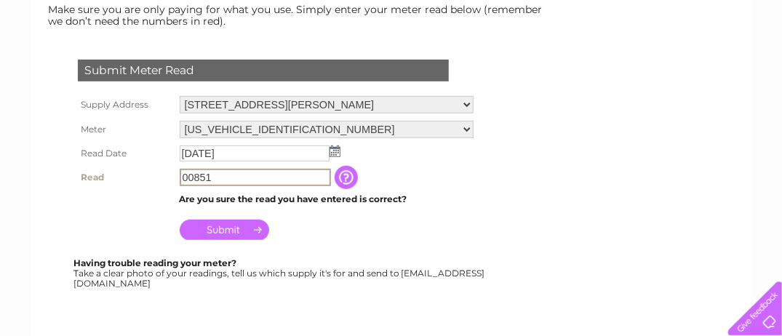
type input "00851"
click at [220, 223] on input "Submit" at bounding box center [224, 230] width 89 height 20
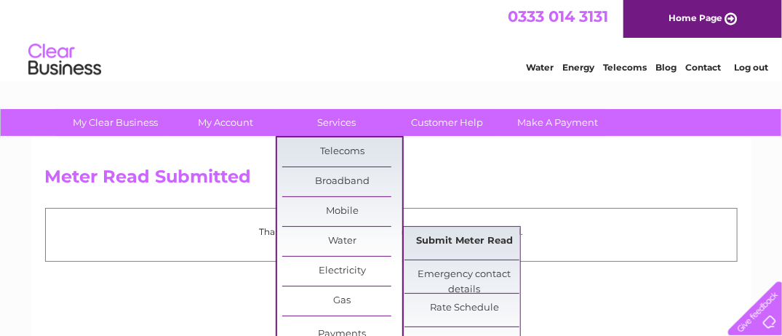
click at [431, 233] on link "Submit Meter Read" at bounding box center [464, 241] width 120 height 29
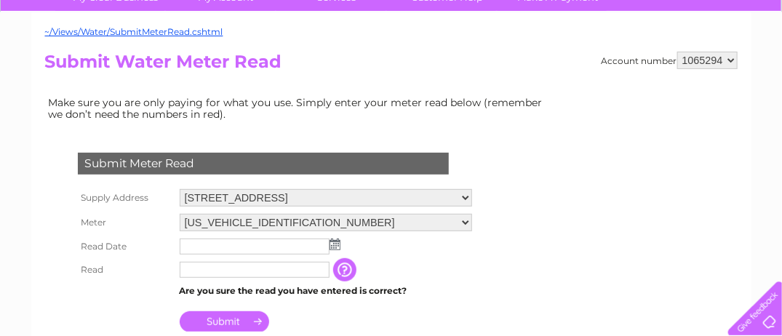
scroll to position [145, 0]
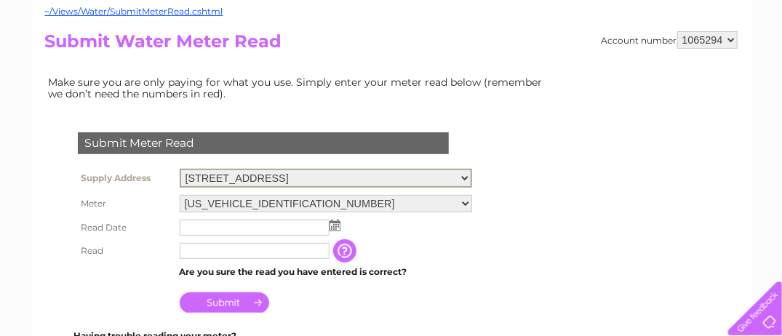
click at [472, 177] on select "126 Colinton Road, Edinburgh, EH14 1BY 2, Newbridge Industrial Estate, NEWBRIDG…" at bounding box center [326, 178] width 292 height 19
select select "524894"
click at [180, 169] on select "126 Colinton Road, Edinburgh, EH14 1BY 2, Newbridge Industrial Estate, NEWBRIDG…" at bounding box center [326, 178] width 292 height 19
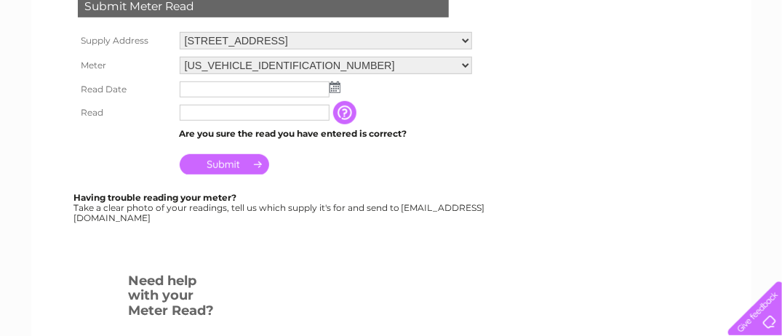
scroll to position [291, 0]
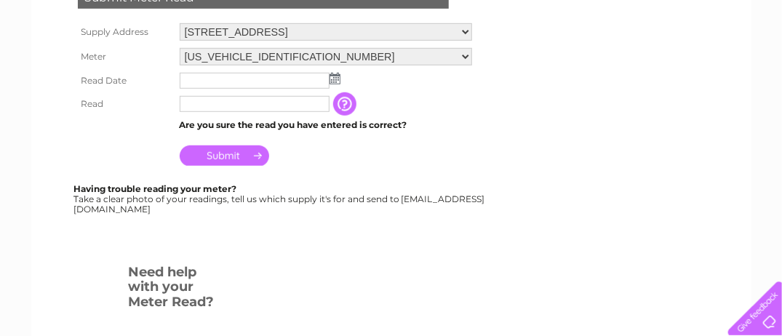
click at [472, 56] on select "06ELSTER18M729998" at bounding box center [326, 56] width 292 height 17
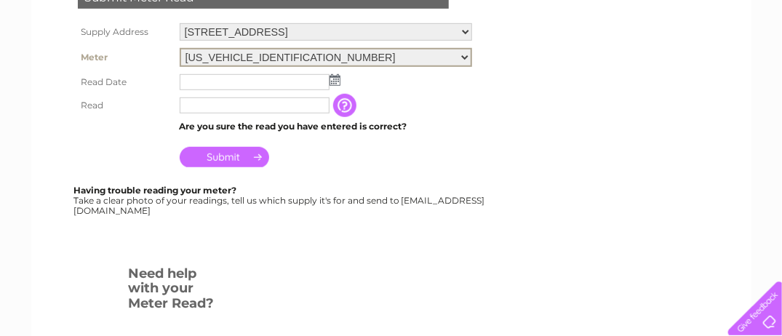
click at [454, 163] on td "Submit" at bounding box center [326, 153] width 300 height 35
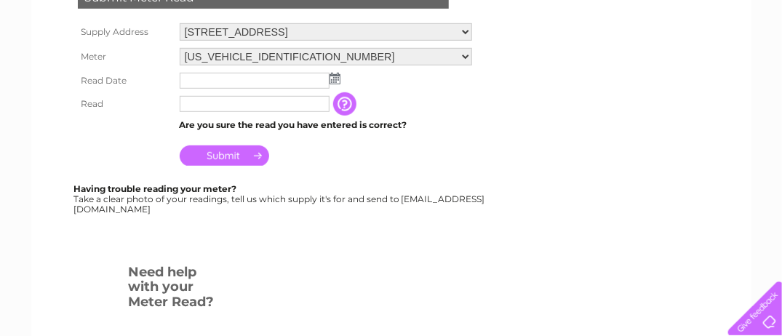
click at [276, 83] on input "text" at bounding box center [255, 81] width 150 height 16
click at [333, 76] on img at bounding box center [335, 79] width 11 height 12
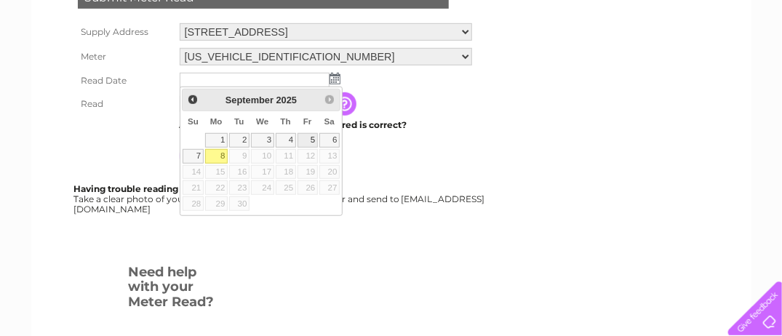
click at [312, 140] on link "5" at bounding box center [308, 140] width 20 height 15
type input "2025/09/05"
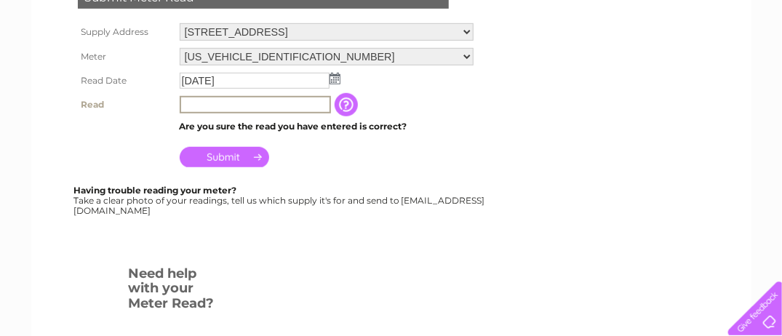
click at [231, 108] on input "text" at bounding box center [255, 104] width 151 height 17
type input "02267"
click at [226, 151] on input "Submit" at bounding box center [224, 157] width 89 height 20
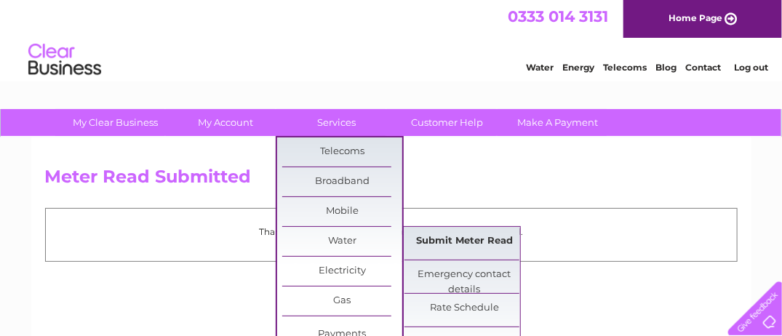
click at [434, 237] on link "Submit Meter Read" at bounding box center [464, 241] width 120 height 29
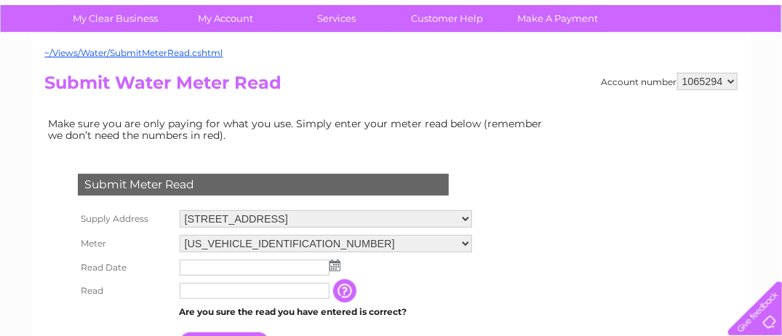
scroll to position [145, 0]
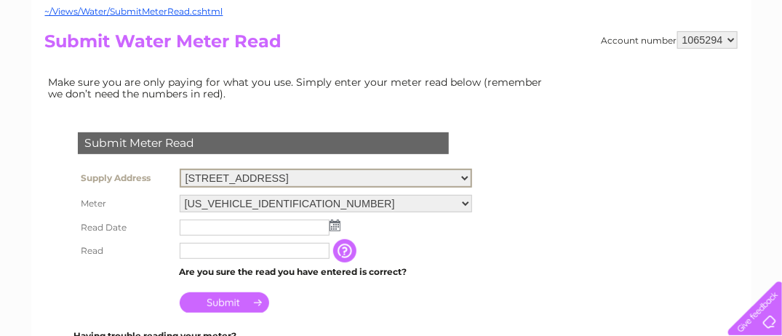
click at [472, 175] on select "126 Colinton Road, Edinburgh, EH14 1BY 2, Newbridge Industrial Estate, NEWBRIDG…" at bounding box center [326, 178] width 292 height 19
select select "524901"
click at [180, 169] on select "[STREET_ADDRESS][GEOGRAPHIC_DATA], [STREET_ADDRESS] [STREET_ADDRESS] [STREET_AD…" at bounding box center [326, 178] width 292 height 19
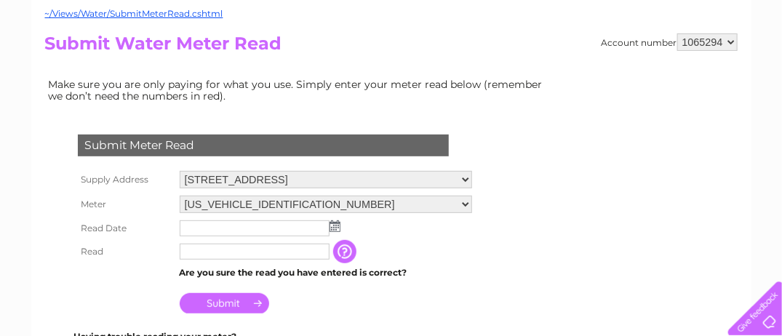
scroll to position [145, 0]
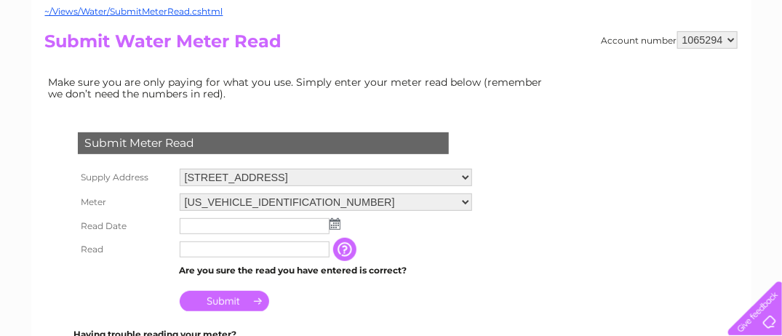
click at [333, 220] on img at bounding box center [335, 224] width 11 height 12
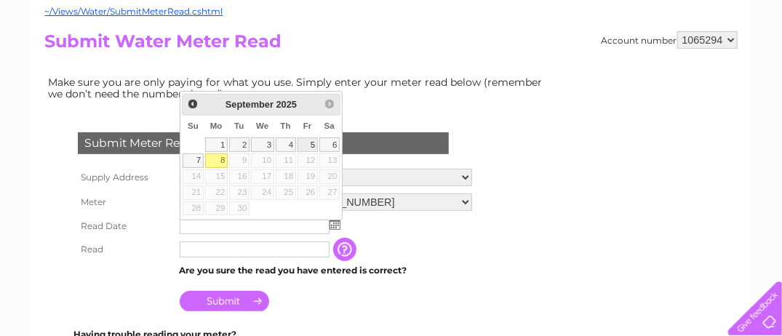
drag, startPoint x: 312, startPoint y: 143, endPoint x: 324, endPoint y: 156, distance: 17.5
click at [314, 143] on link "5" at bounding box center [308, 144] width 20 height 15
type input "2025/09/05"
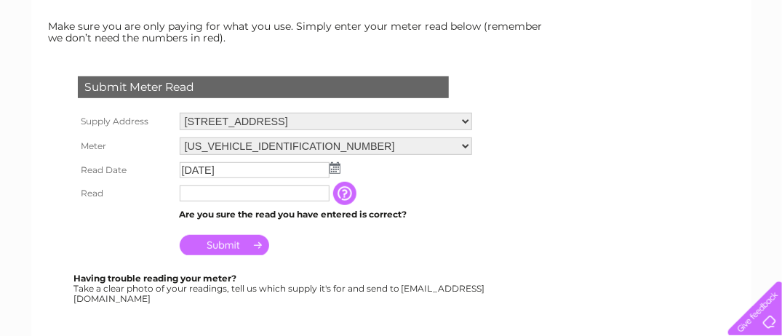
scroll to position [218, 0]
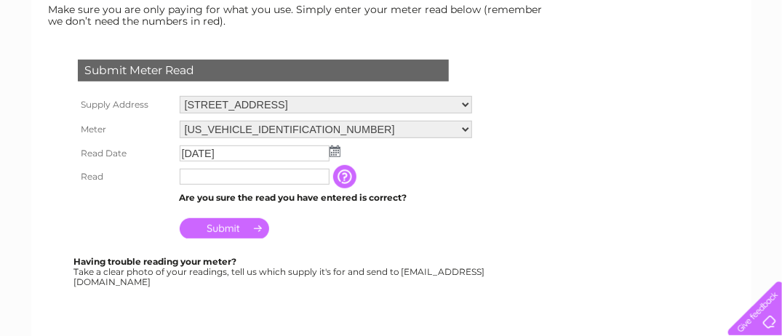
click at [220, 172] on input "text" at bounding box center [255, 177] width 150 height 16
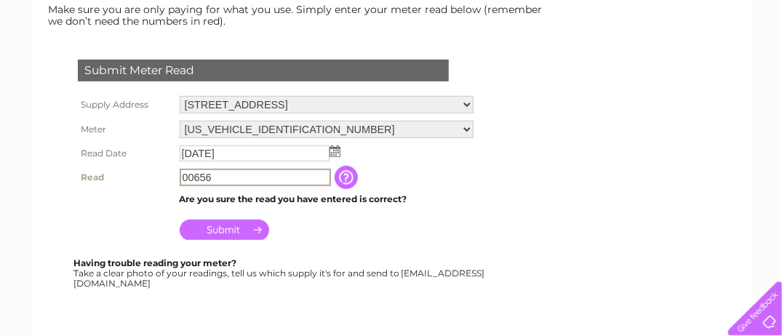
type input "00656"
click at [214, 230] on input "Submit" at bounding box center [224, 230] width 89 height 20
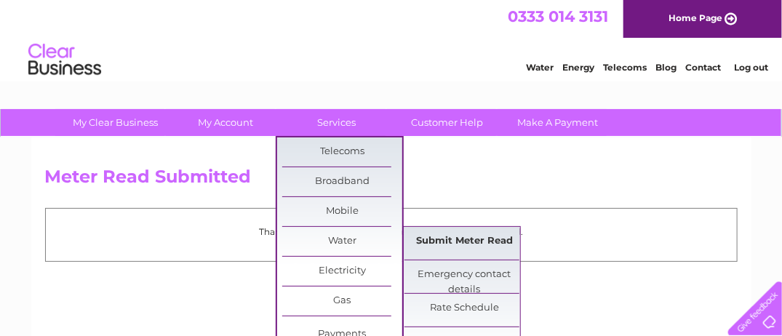
click at [439, 237] on link "Submit Meter Read" at bounding box center [464, 241] width 120 height 29
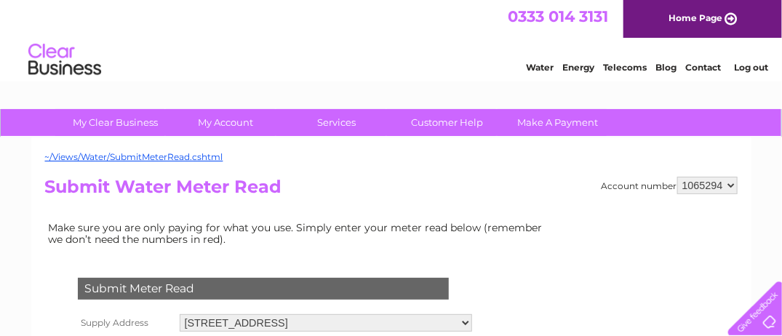
scroll to position [218, 0]
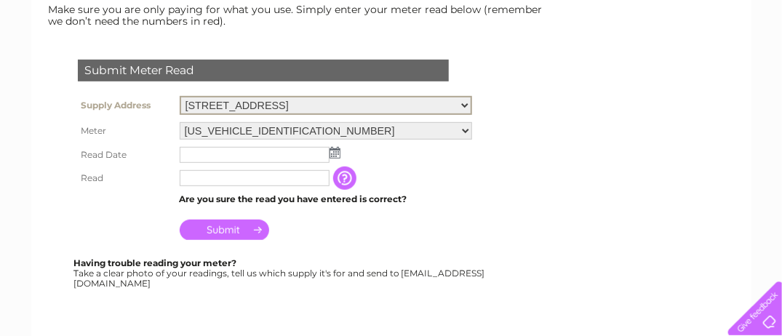
click at [472, 105] on select "[STREET_ADDRESS][GEOGRAPHIC_DATA], [STREET_ADDRESS] [STREET_ADDRESS] [STREET_AD…" at bounding box center [326, 105] width 292 height 19
select select "524902"
click at [180, 96] on select "[STREET_ADDRESS][GEOGRAPHIC_DATA], [STREET_ADDRESS] [STREET_ADDRESS] [STREET_AD…" at bounding box center [326, 105] width 292 height 19
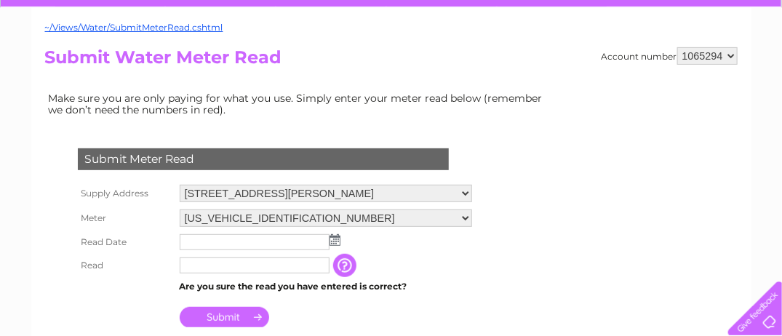
scroll to position [145, 0]
